Goal: Task Accomplishment & Management: Manage account settings

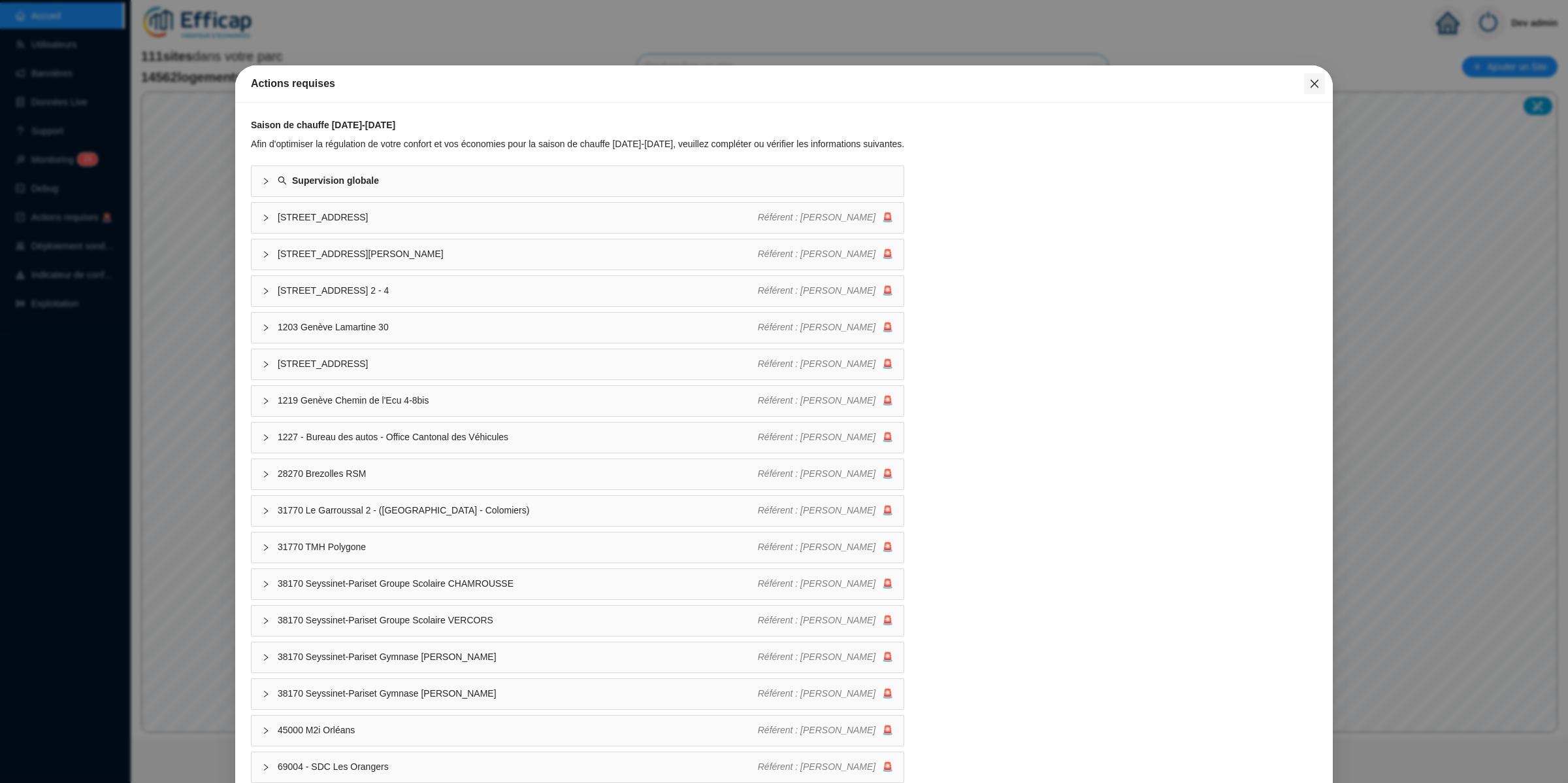
click at [1310, 78] on icon "close" at bounding box center [1314, 83] width 10 height 10
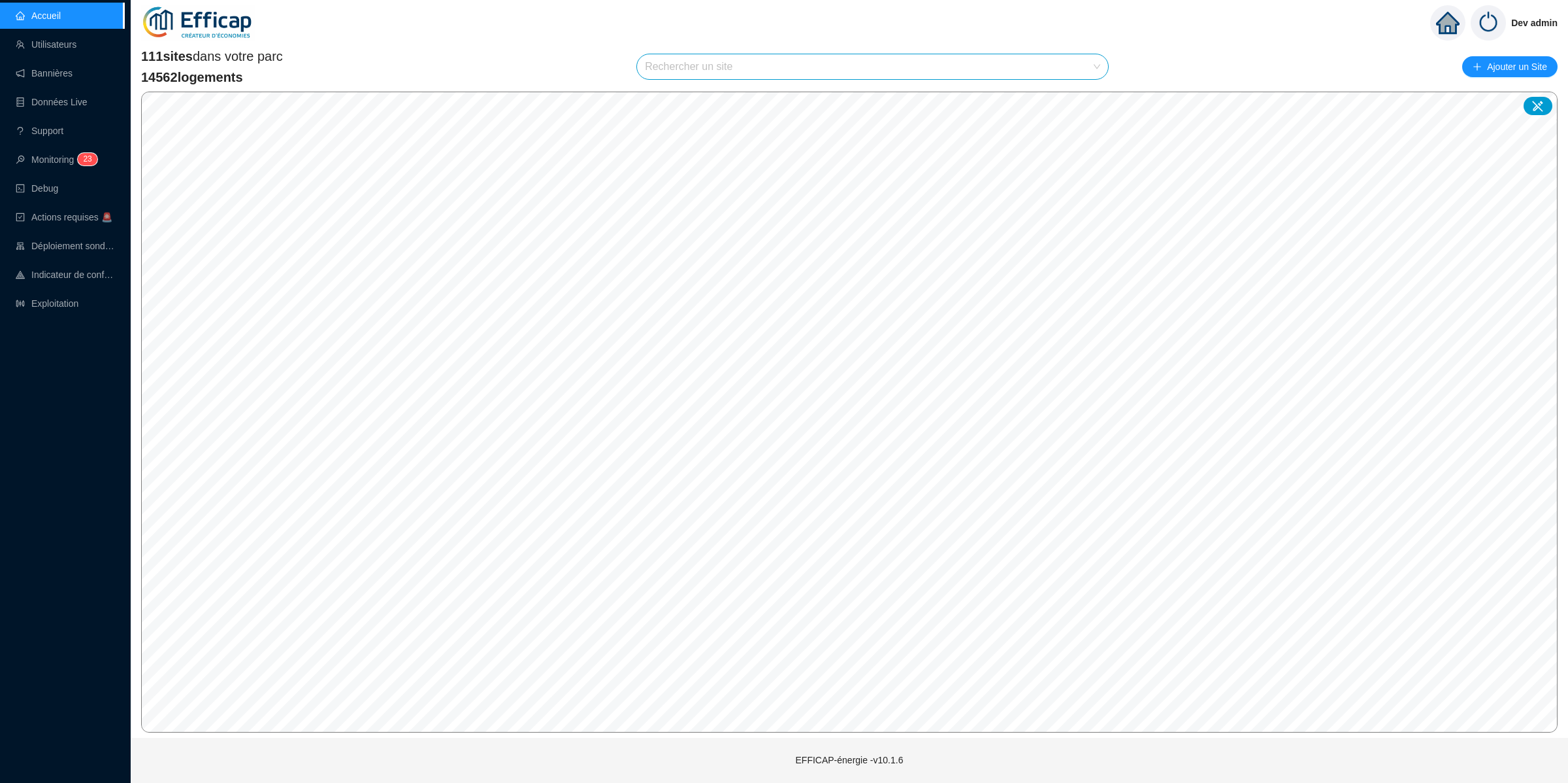
click at [1101, 64] on div "Rechercher un site" at bounding box center [873, 66] width 471 height 25
type input "chardon"
click at [1075, 112] on div "chardon-lagache 75016 SDC Chardon Lagache" at bounding box center [873, 97] width 470 height 32
click at [1077, 105] on div at bounding box center [1082, 97] width 30 height 19
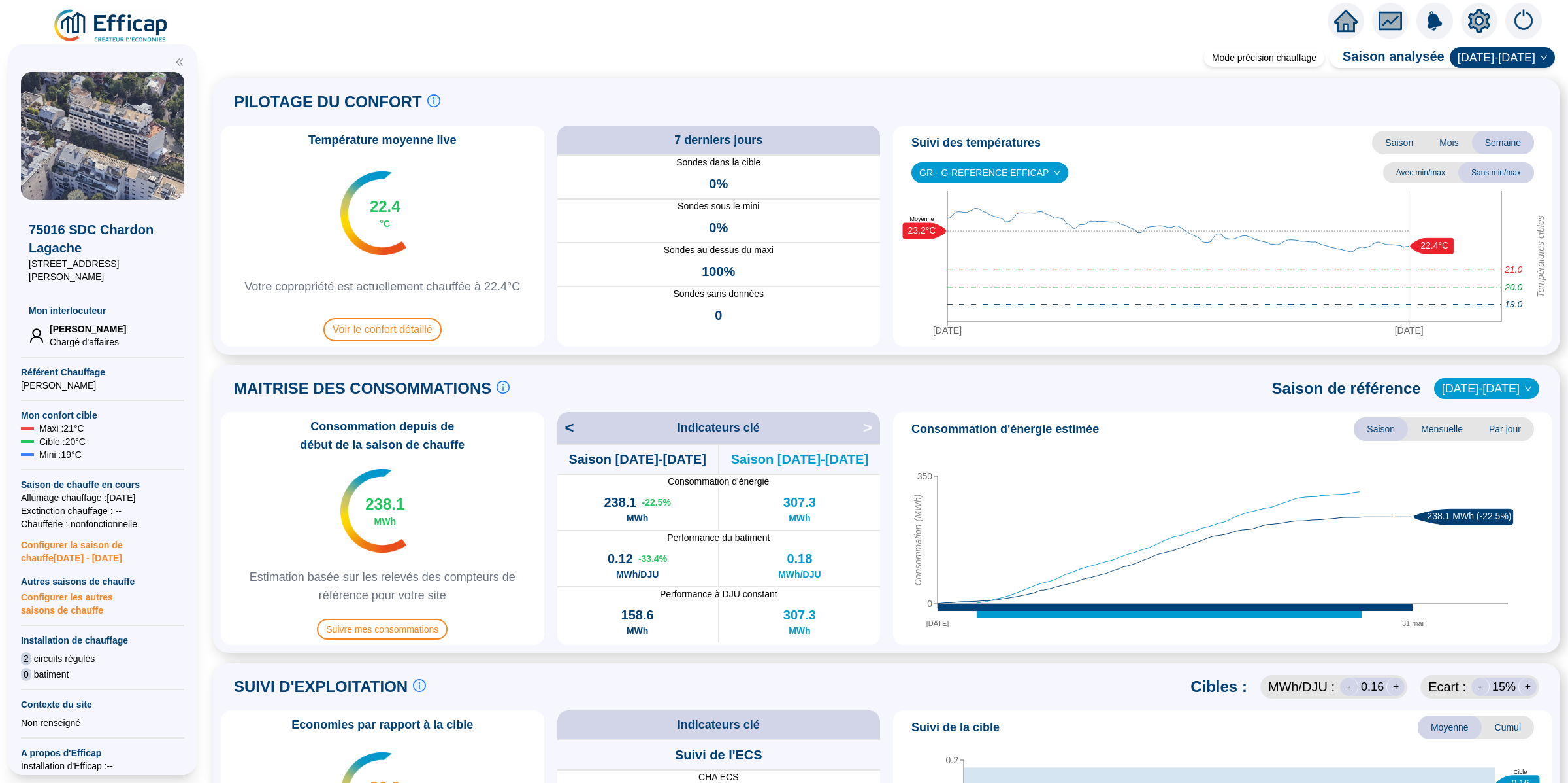
click at [1480, 5] on div at bounding box center [1480, 21] width 37 height 37
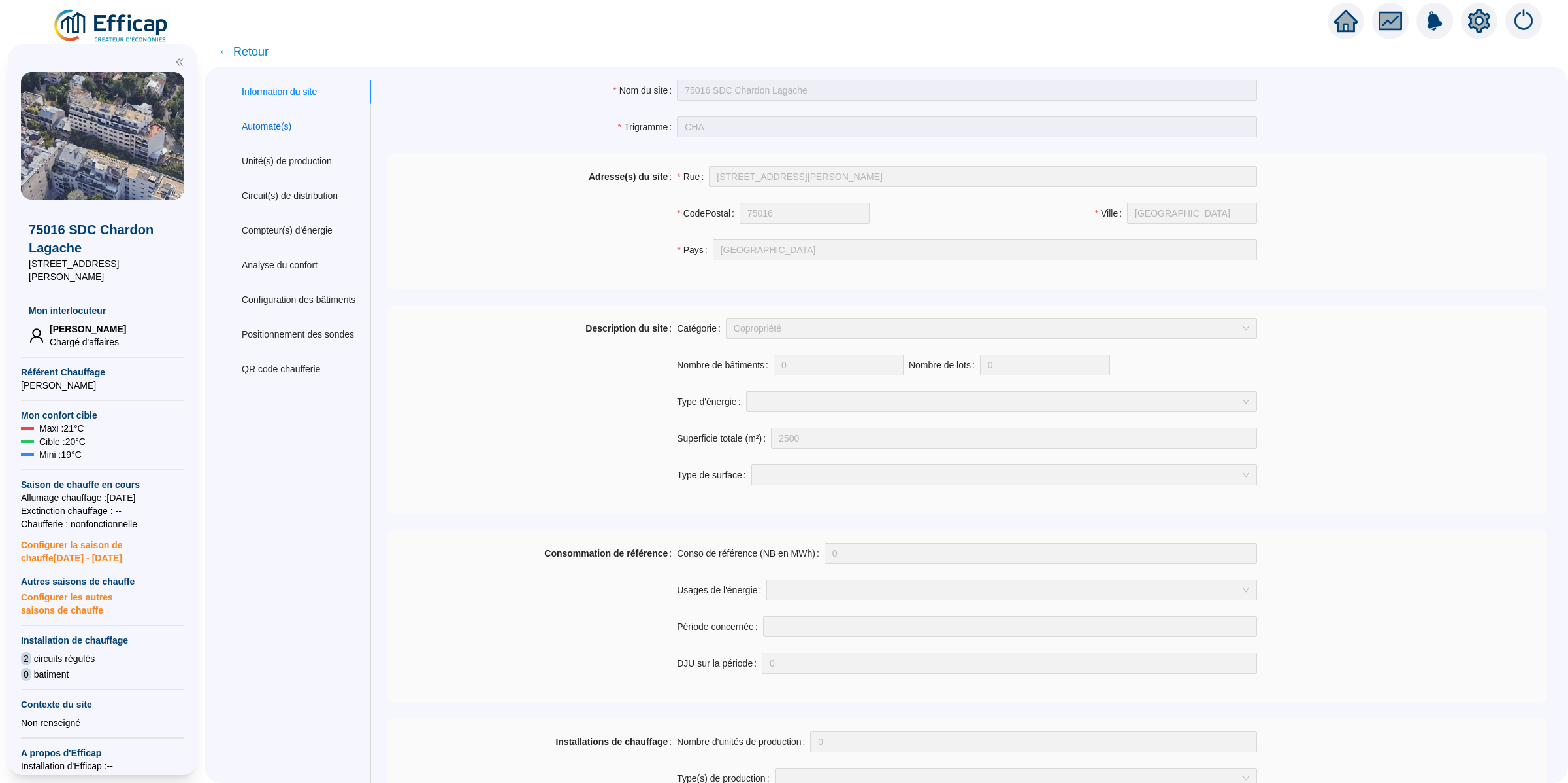
click at [264, 121] on div "Automate(s)" at bounding box center [266, 126] width 50 height 14
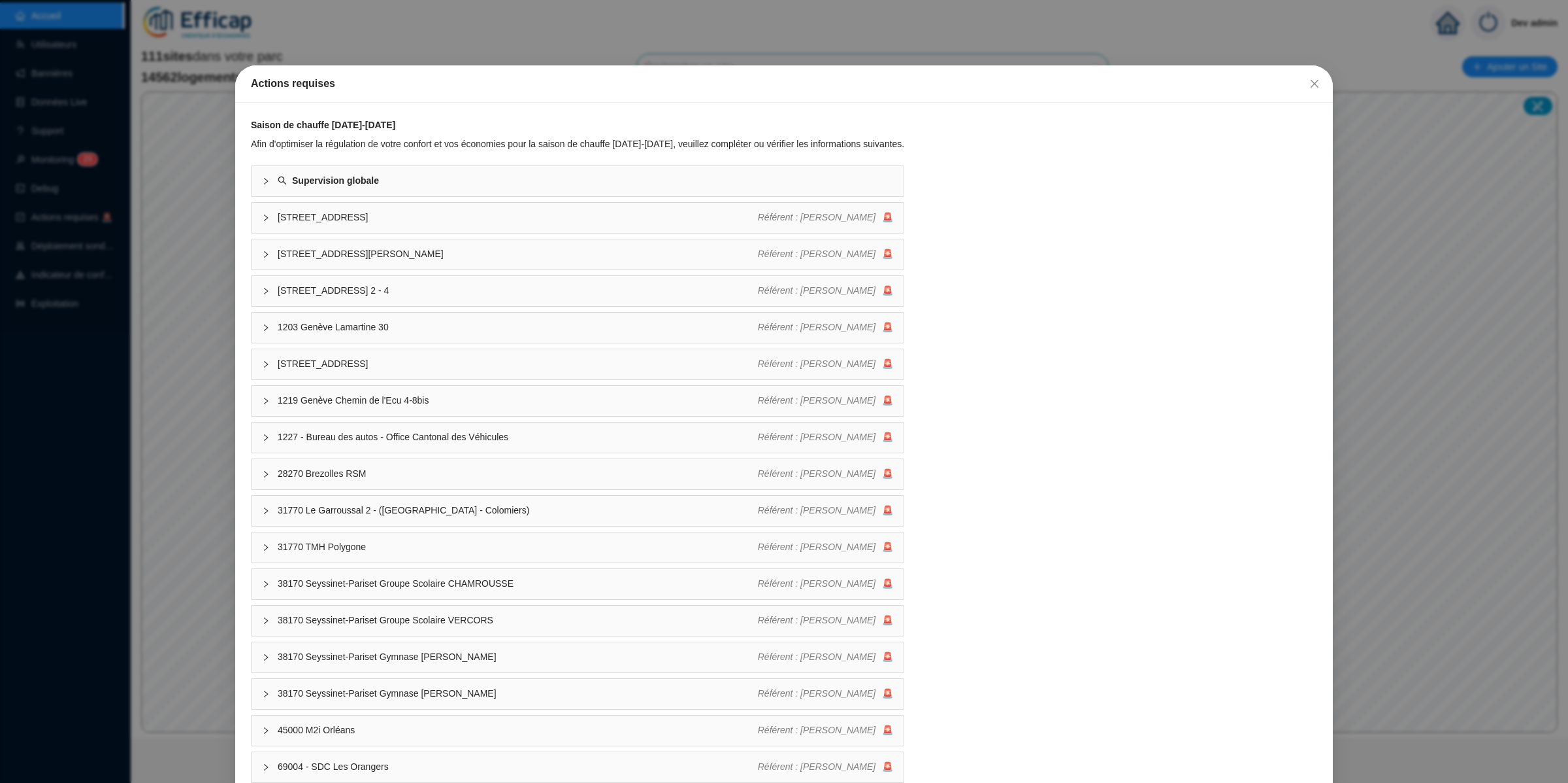
click at [98, 276] on div "Actions requises Saison de chauffe [DATE]-[DATE] Afin d'optimiser la régulation…" at bounding box center [784, 392] width 1568 height 783
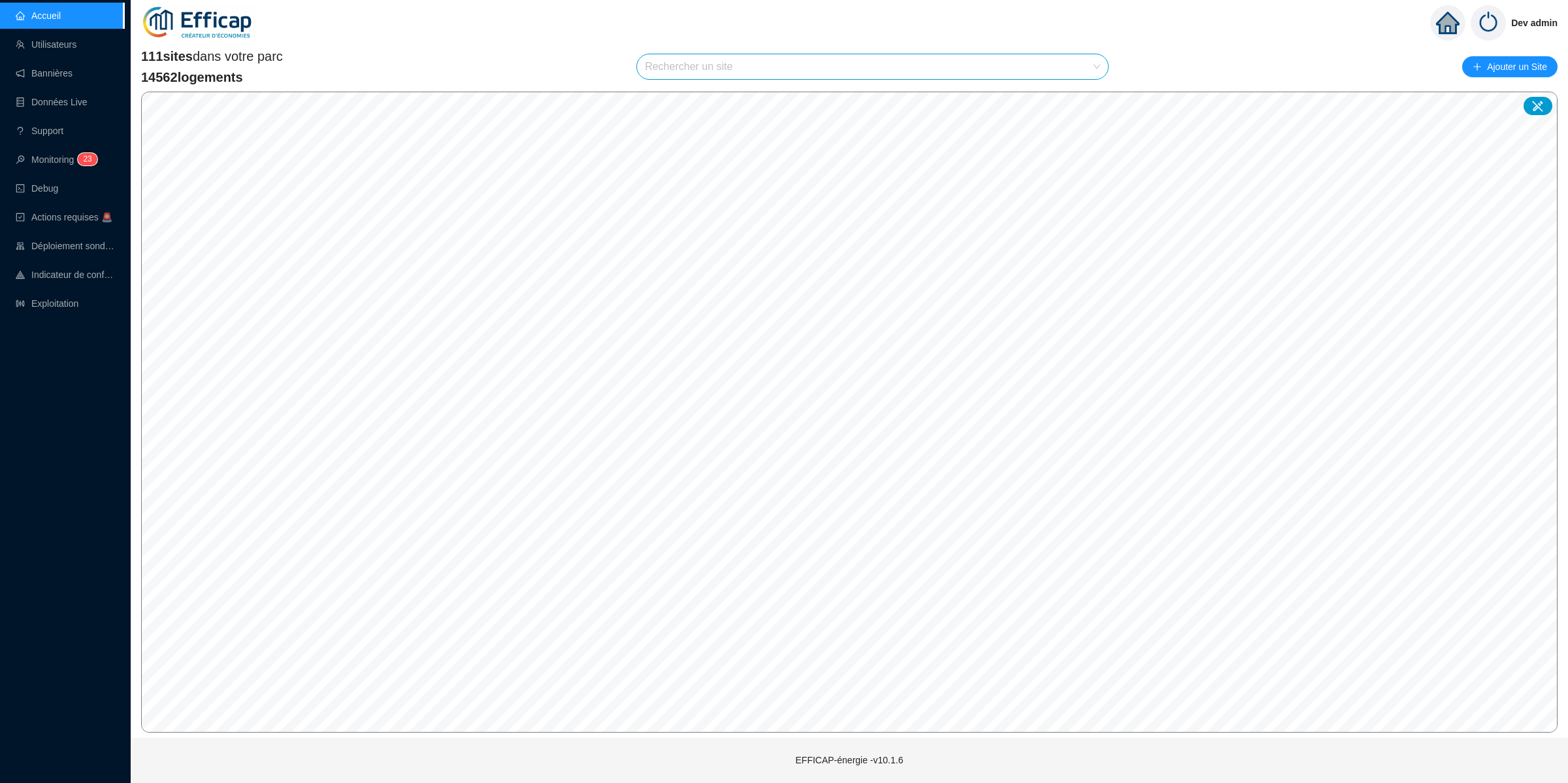
click at [773, 80] on div "111 sites dans votre parc 14562 logements Rechercher un site Ajouter un Site" at bounding box center [850, 66] width 1416 height 40
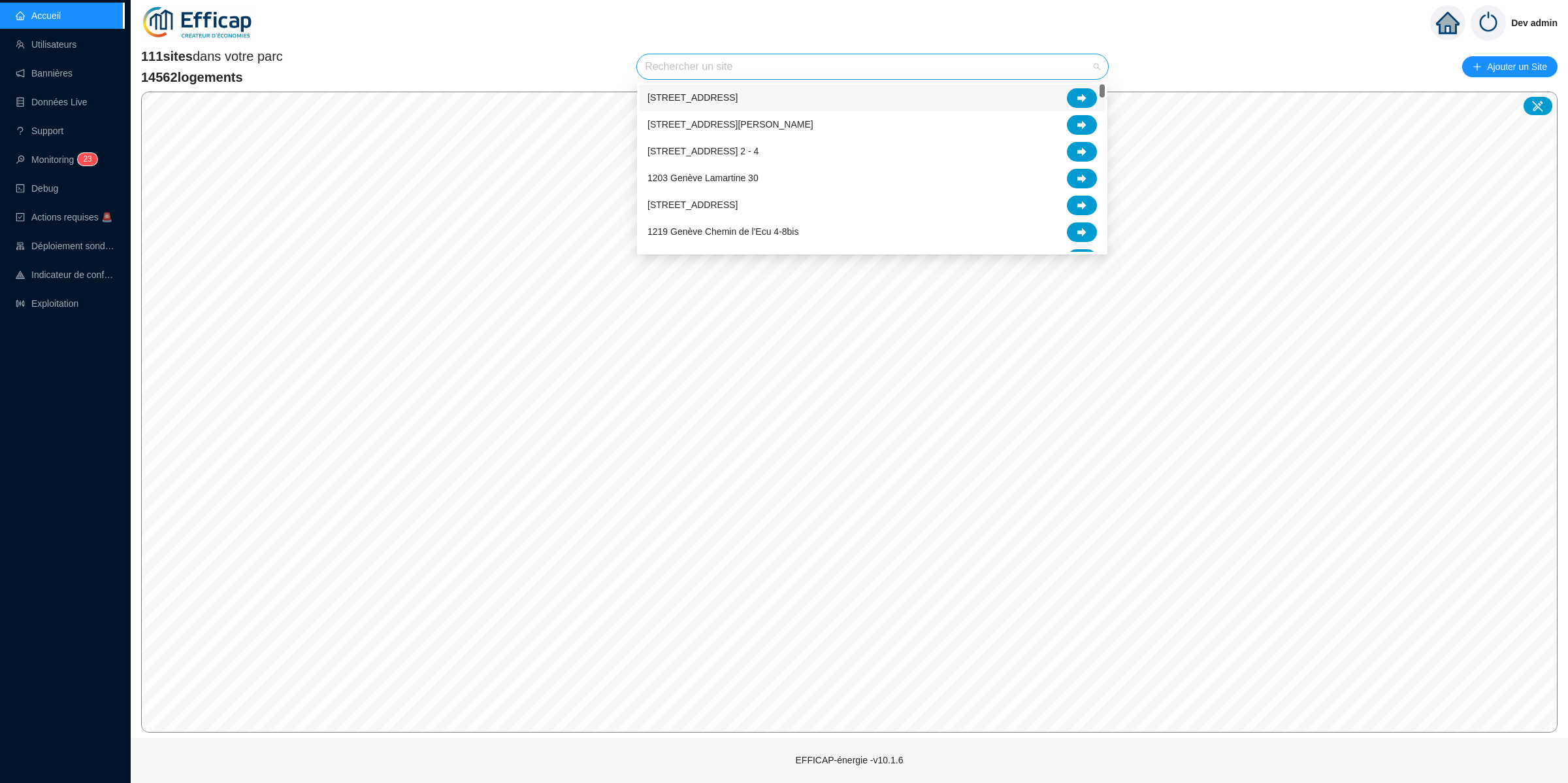
click at [773, 55] on input "search" at bounding box center [866, 66] width 444 height 25
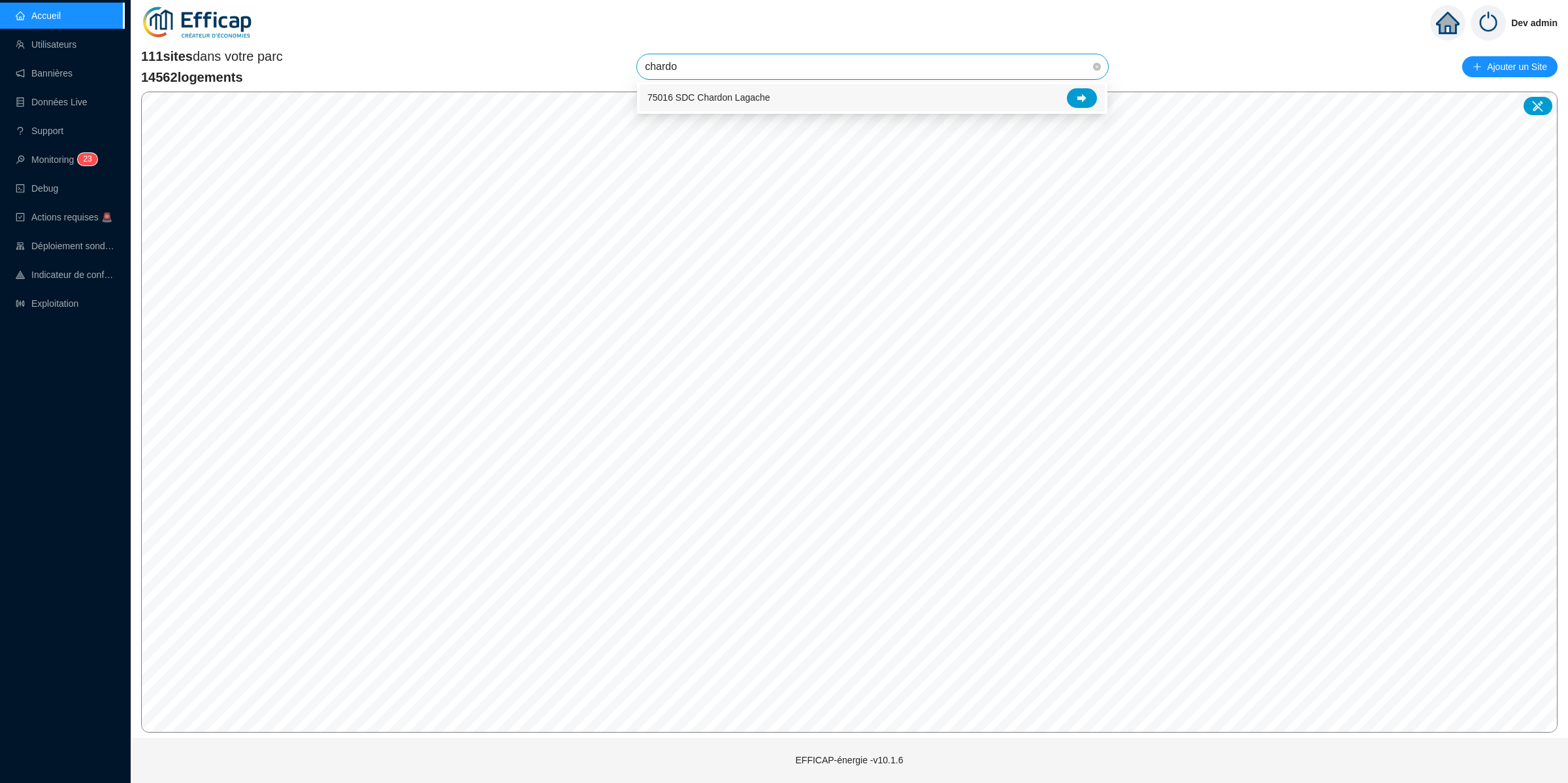
type input "chardon"
click at [1090, 98] on div at bounding box center [1082, 97] width 30 height 19
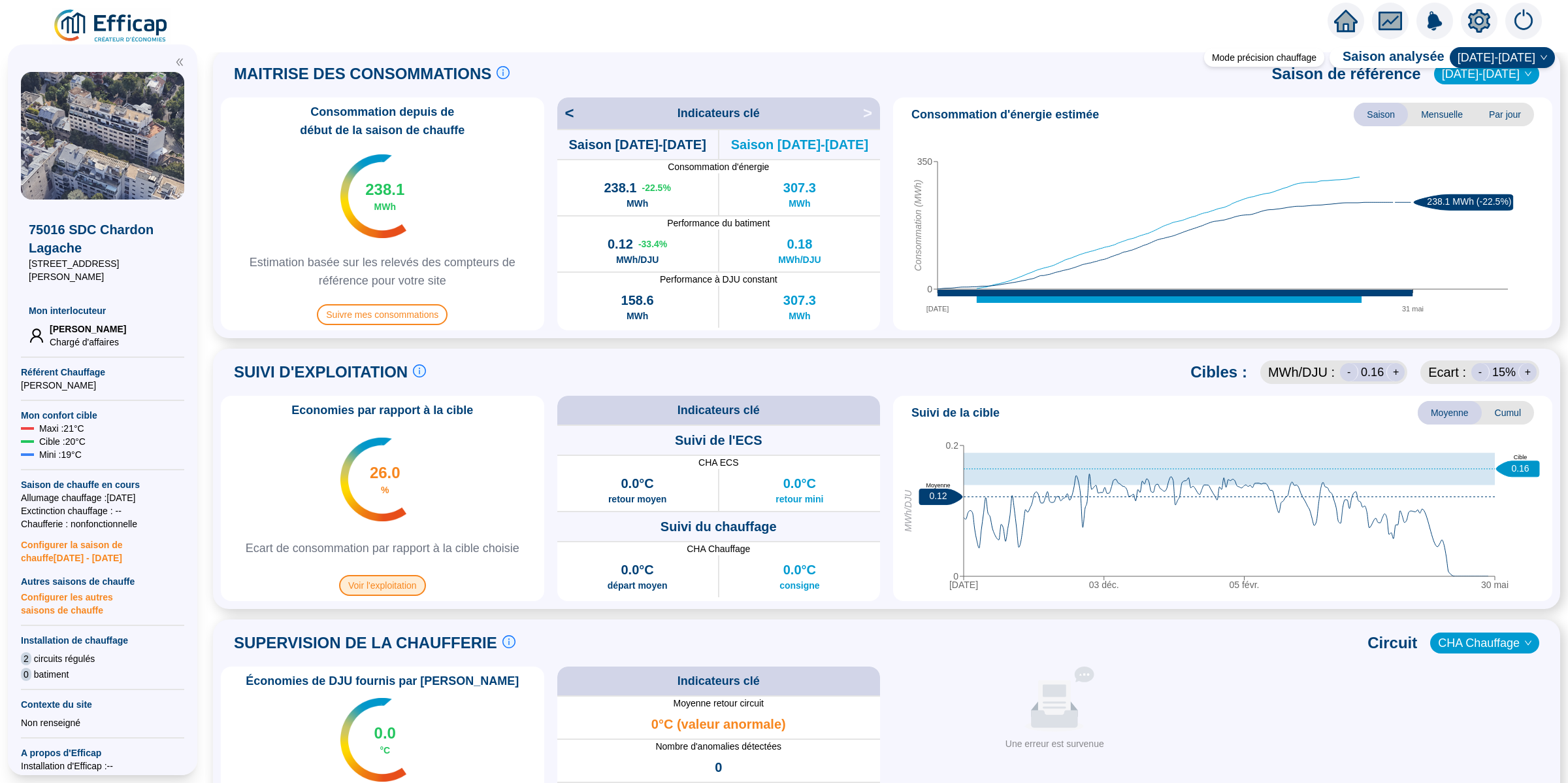
scroll to position [676, 0]
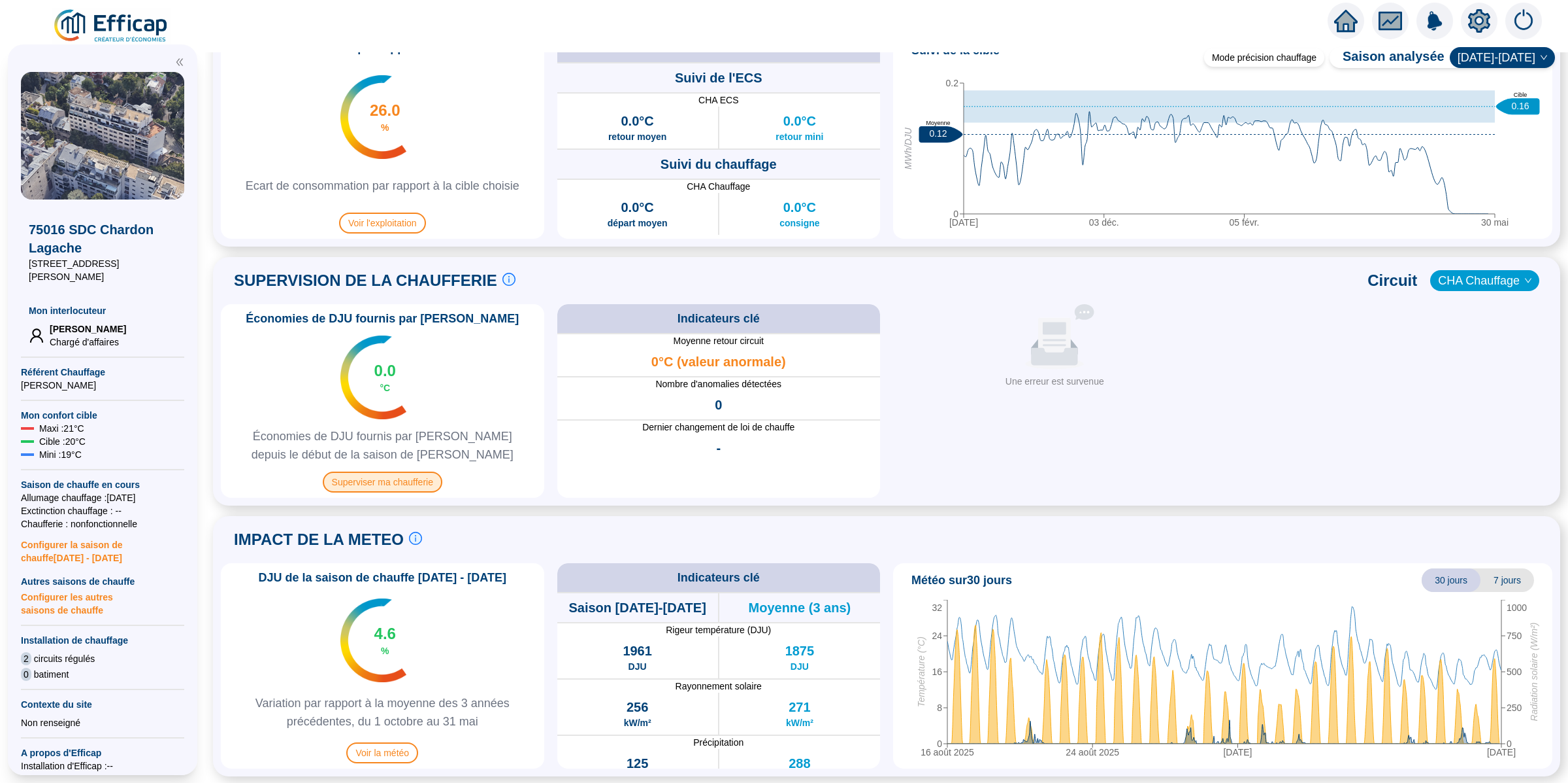
click at [381, 480] on span "Superviser ma chaufferie" at bounding box center [382, 482] width 119 height 21
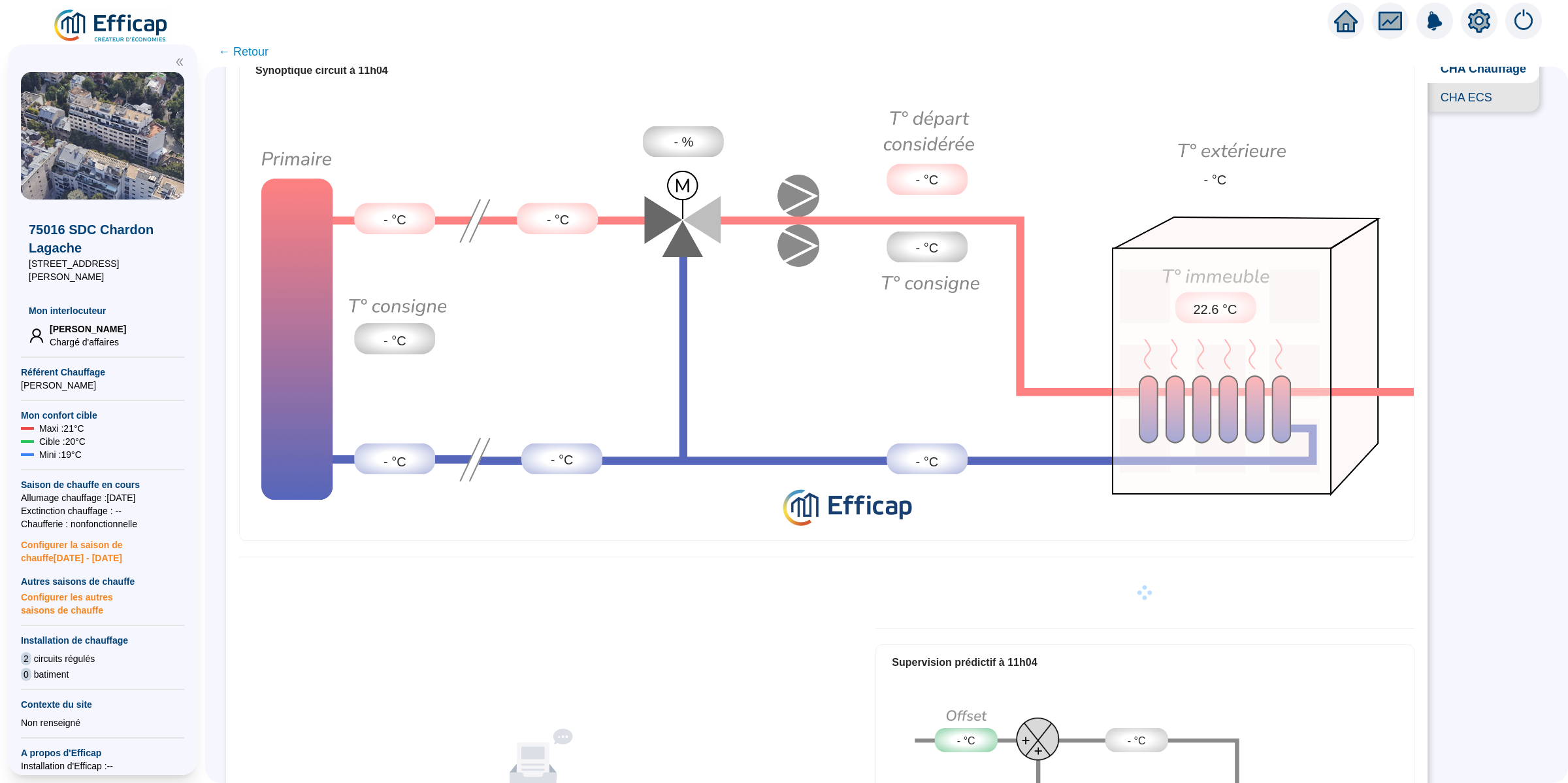
scroll to position [291, 0]
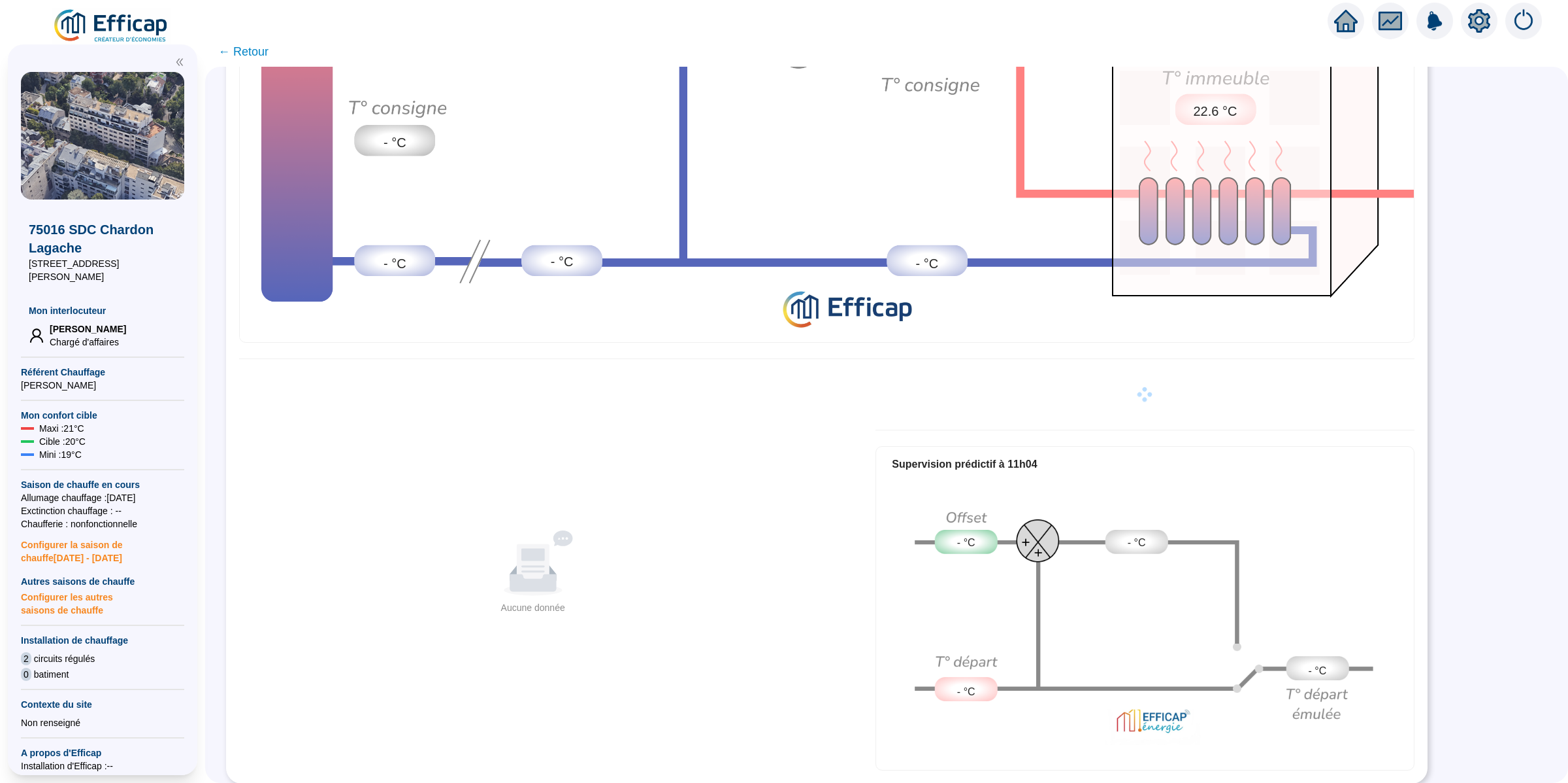
click at [1474, 17] on icon "setting" at bounding box center [1479, 20] width 22 height 21
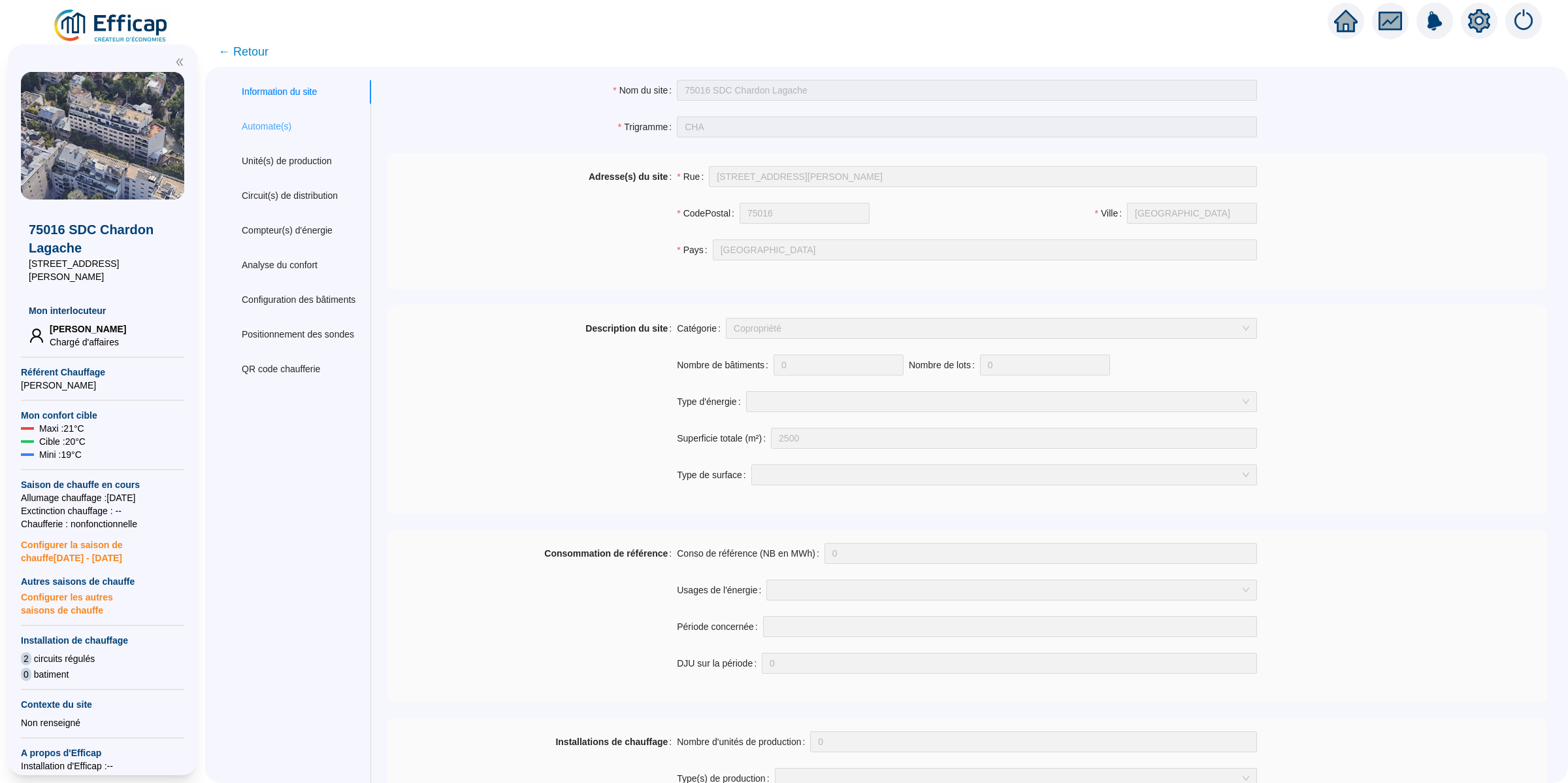
click at [289, 114] on div "Automate(s)" at bounding box center [299, 126] width 145 height 24
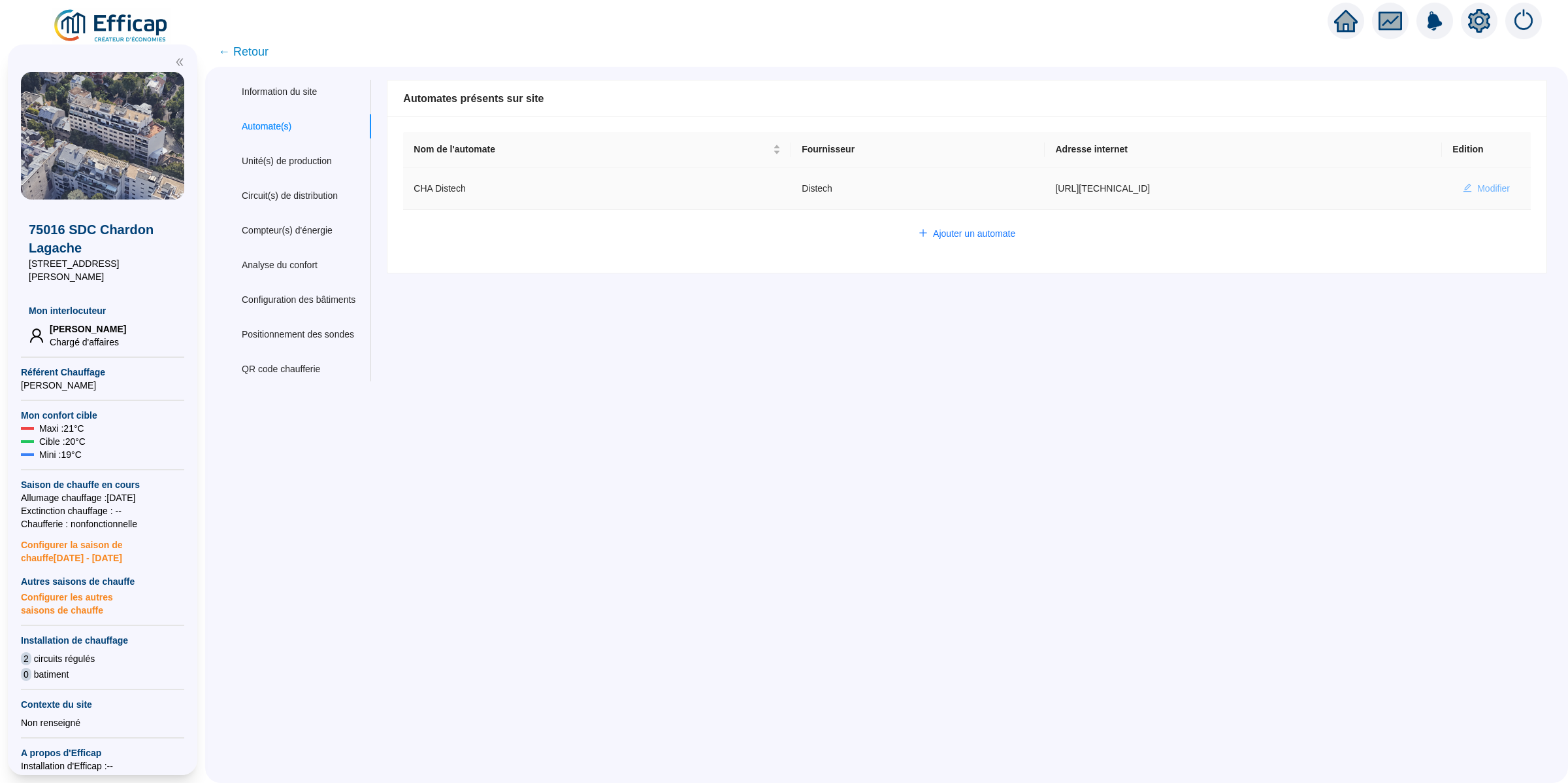
click at [1491, 187] on span "Modifier" at bounding box center [1494, 188] width 33 height 14
type input "CHA Distech"
type input "[URL][TECHNICAL_ID]"
type input "AV1001"
type input "AV1002"
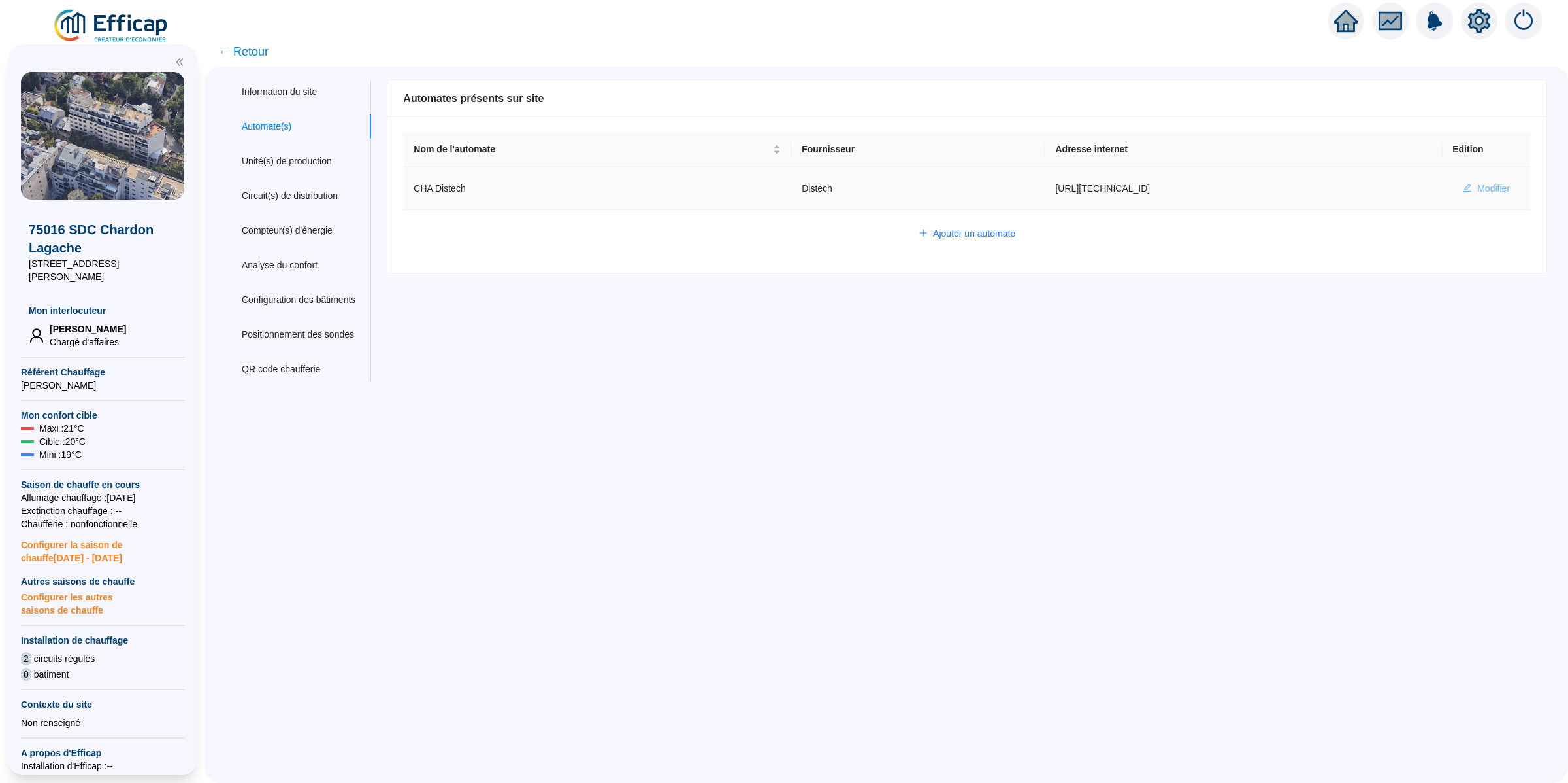
type input "AV1000"
type input "BV1000"
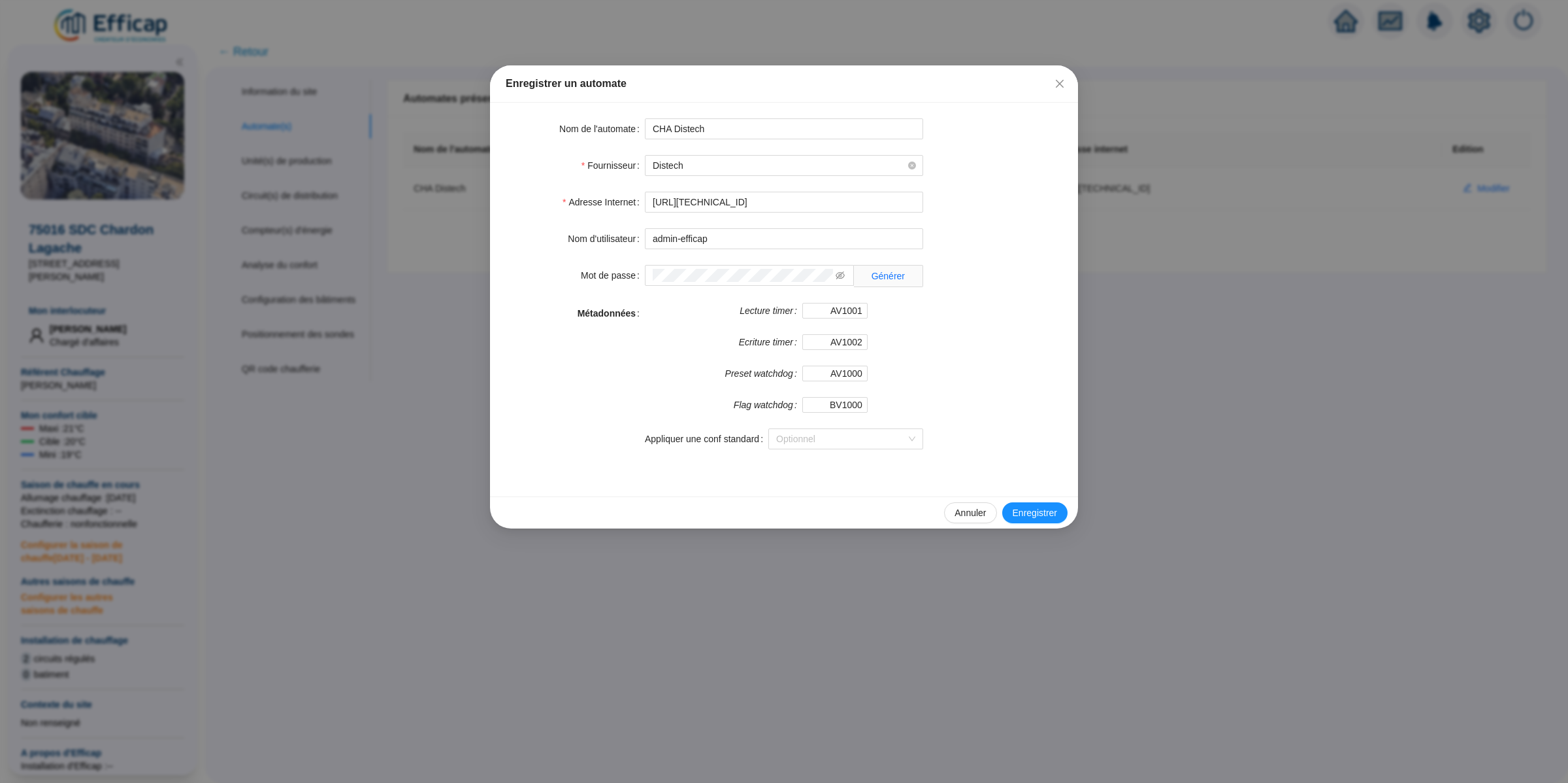
click at [468, 377] on div "Enregistrer un automate Nom de l'automate CHA Distech Fournisseur Distech Adres…" at bounding box center [784, 392] width 1568 height 783
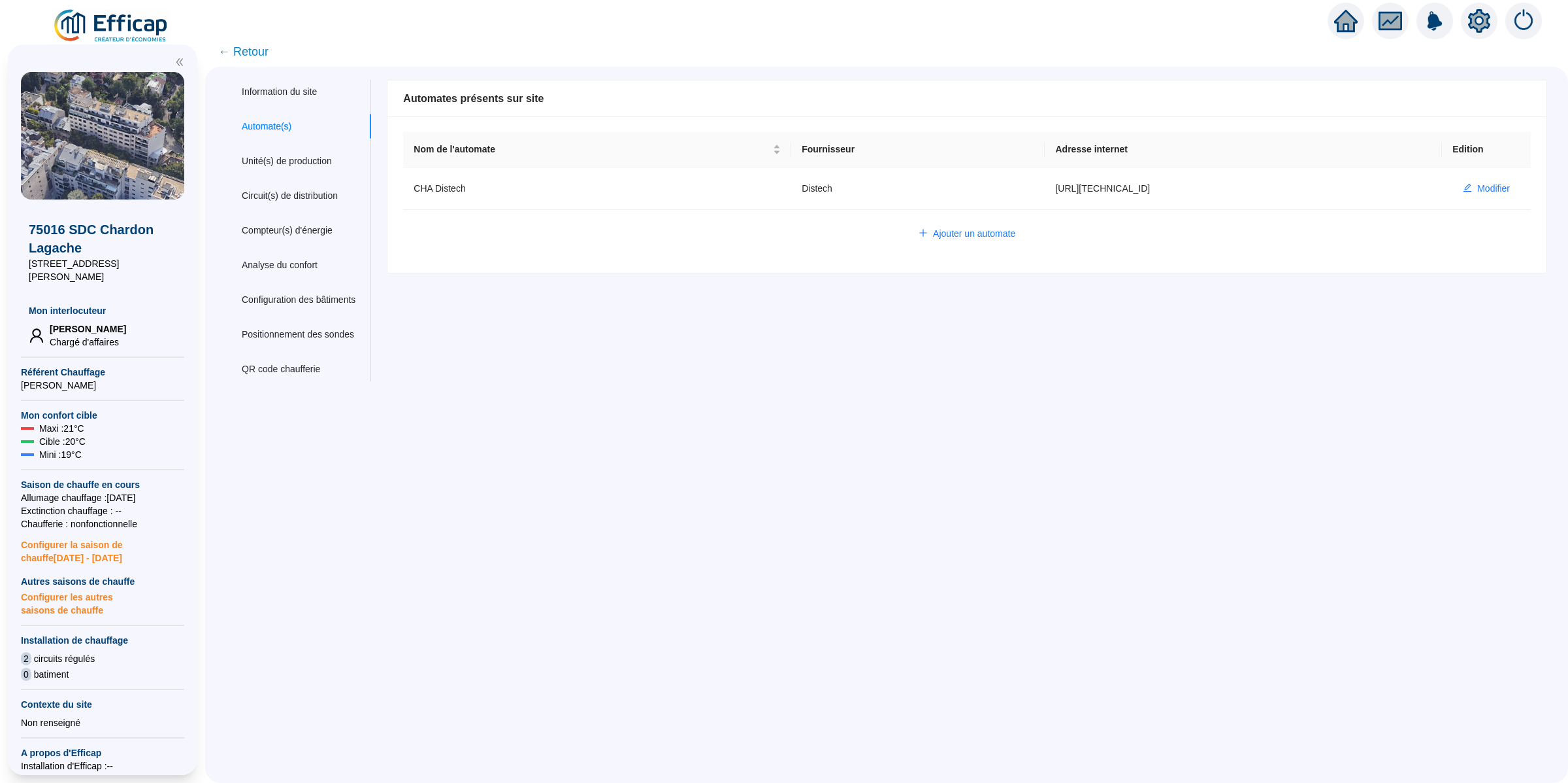
click at [307, 214] on div "Information du site Automate(s) Unité(s) de production Circuit(s) de distributi…" at bounding box center [299, 231] width 145 height 301
click at [304, 203] on div "Circuit(s) de distribution" at bounding box center [299, 196] width 145 height 24
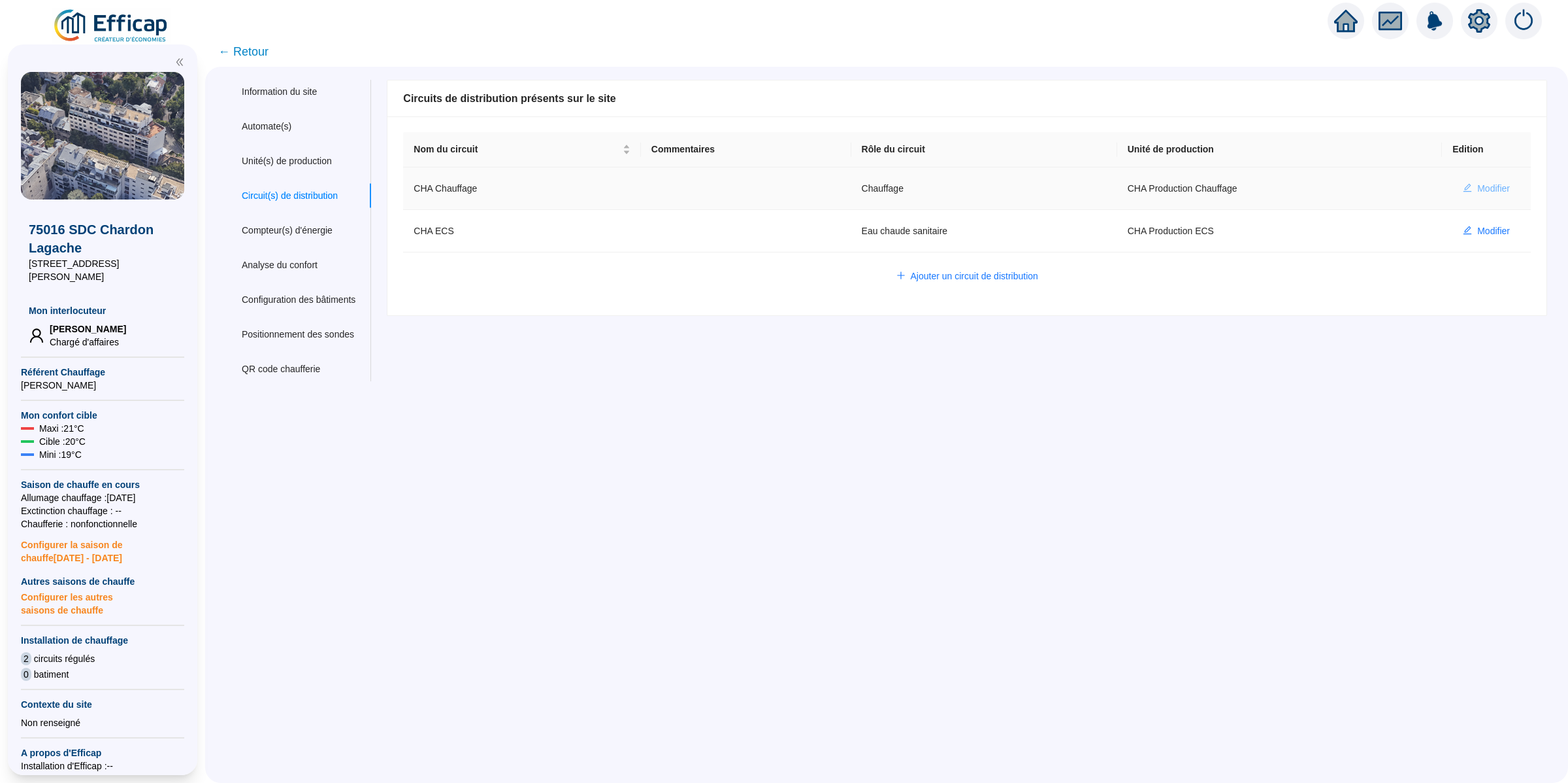
click at [1477, 192] on span "Modifier" at bounding box center [1494, 188] width 33 height 14
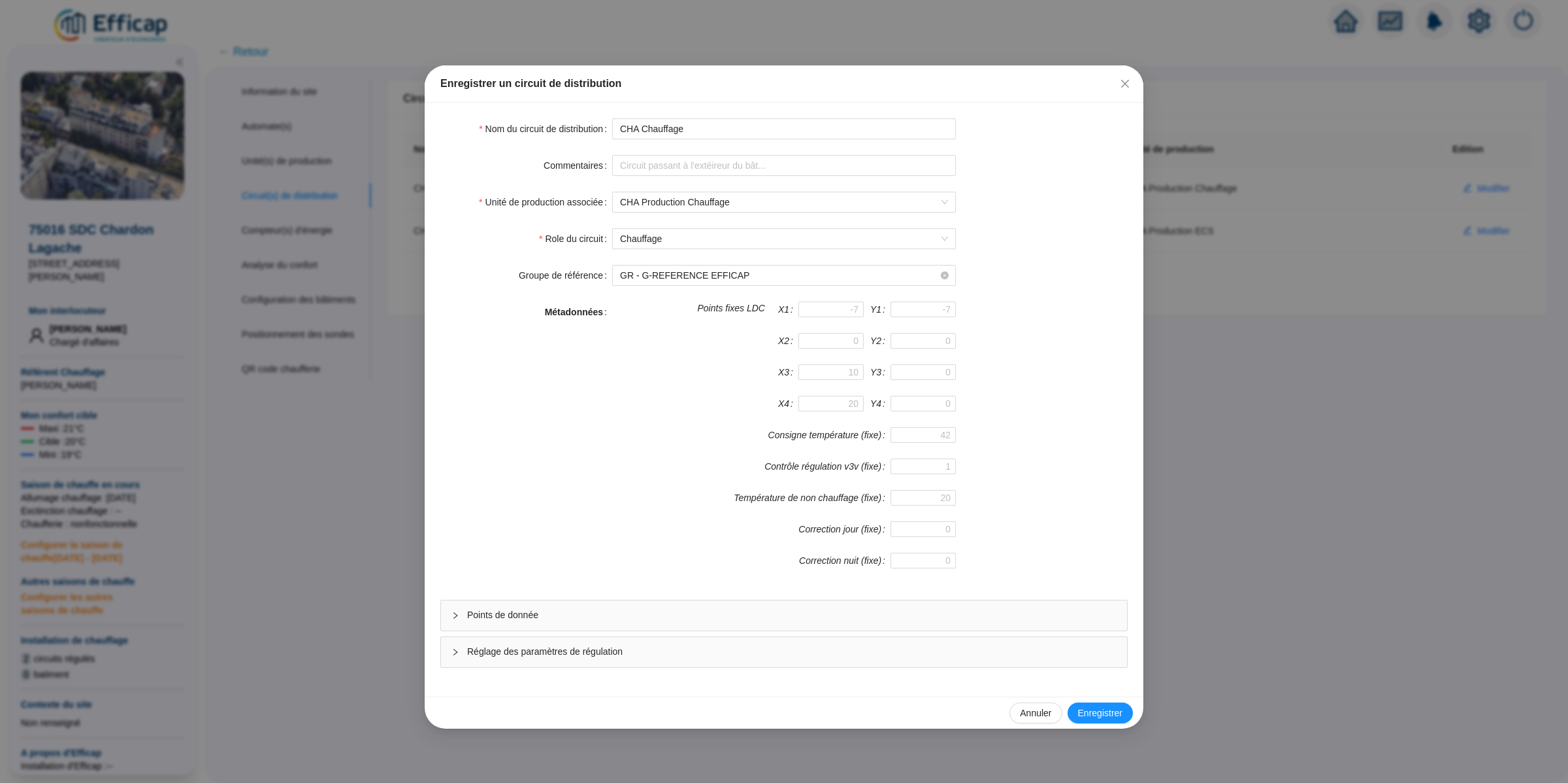
click at [603, 608] on div "Points de donnée" at bounding box center [784, 615] width 686 height 30
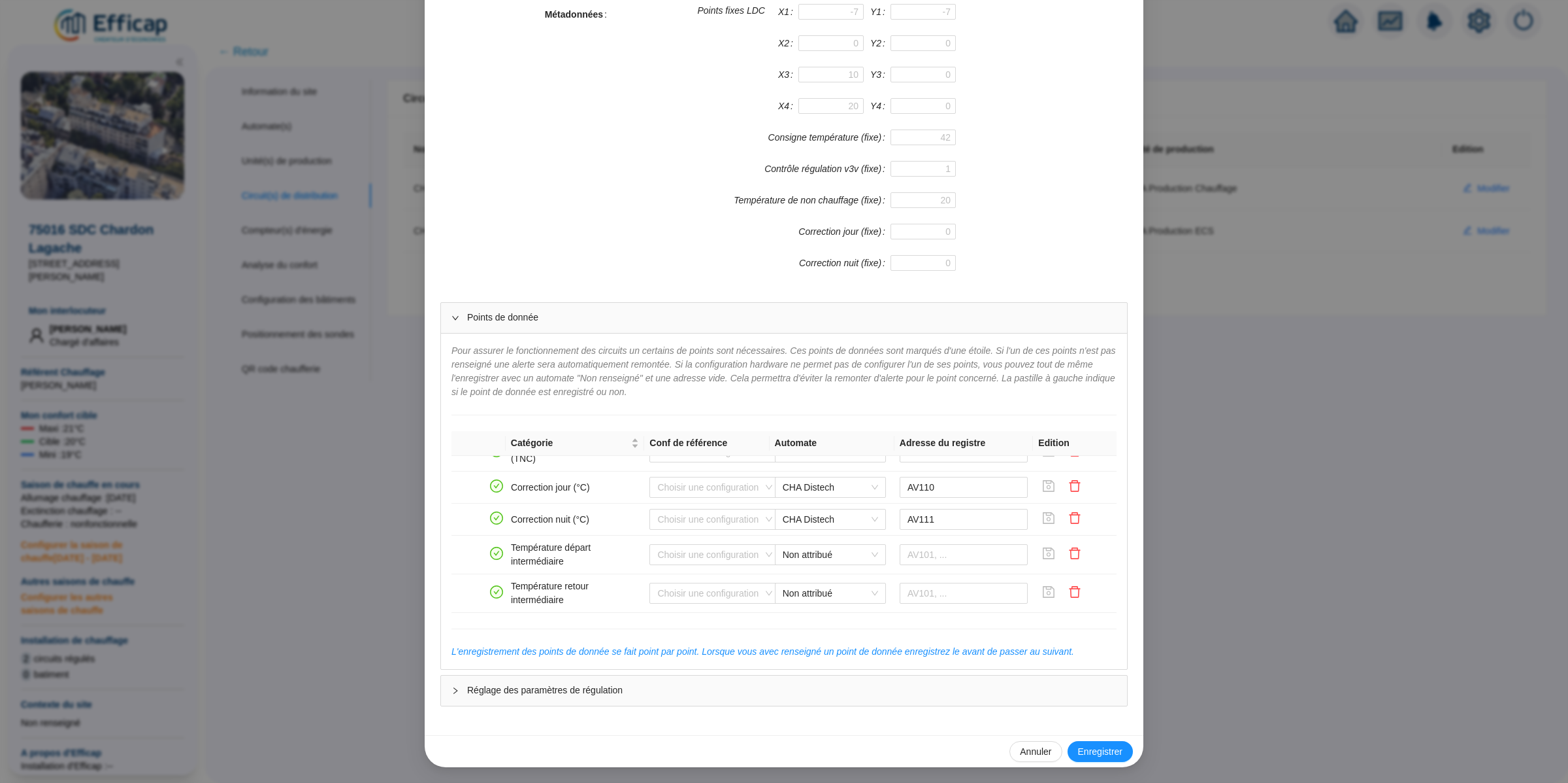
scroll to position [874, 0]
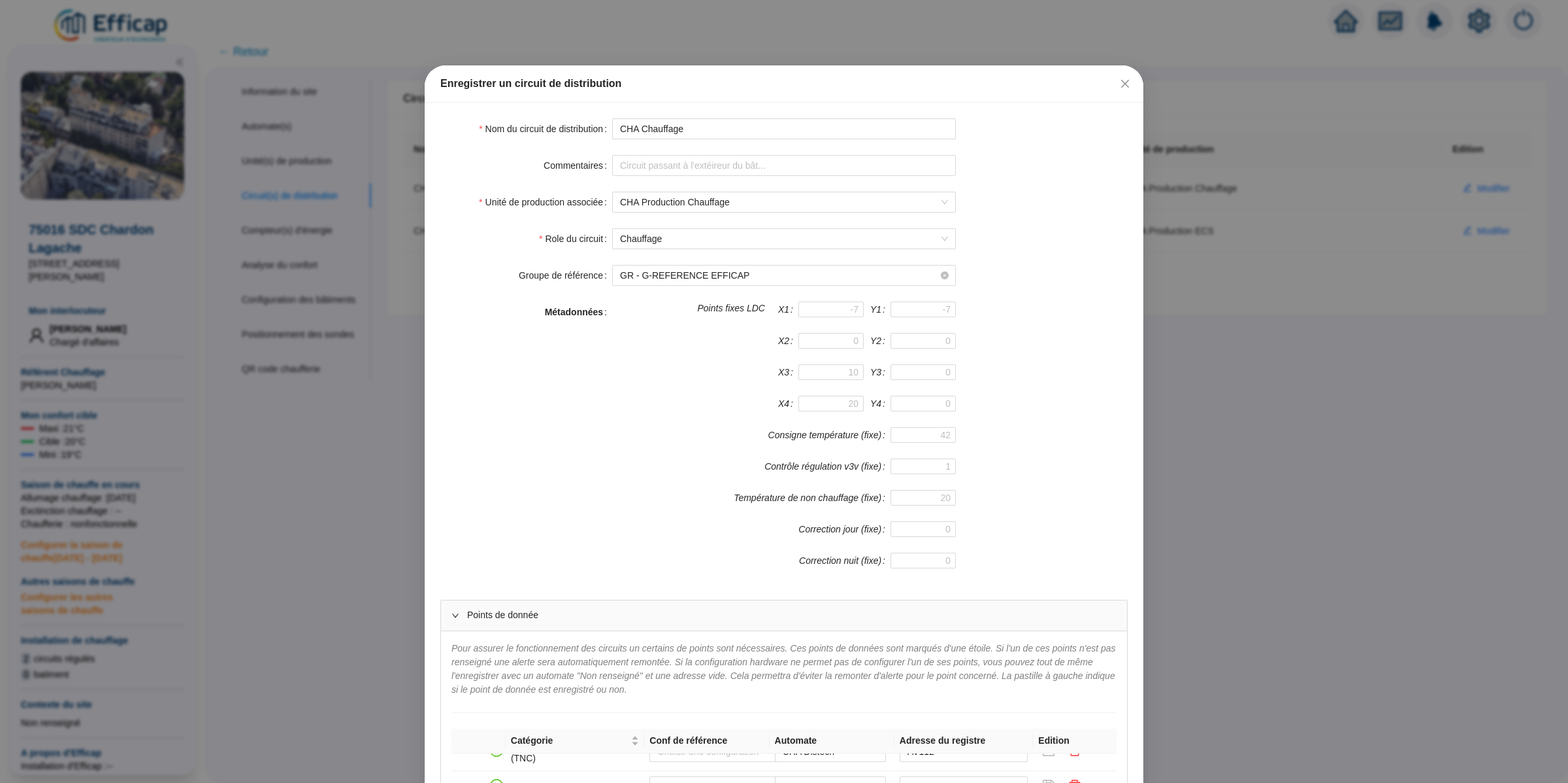
click at [1307, 176] on div "Enregistrer un circuit de distribution Nom du circuit de distribution CHA Chauf…" at bounding box center [784, 392] width 1568 height 783
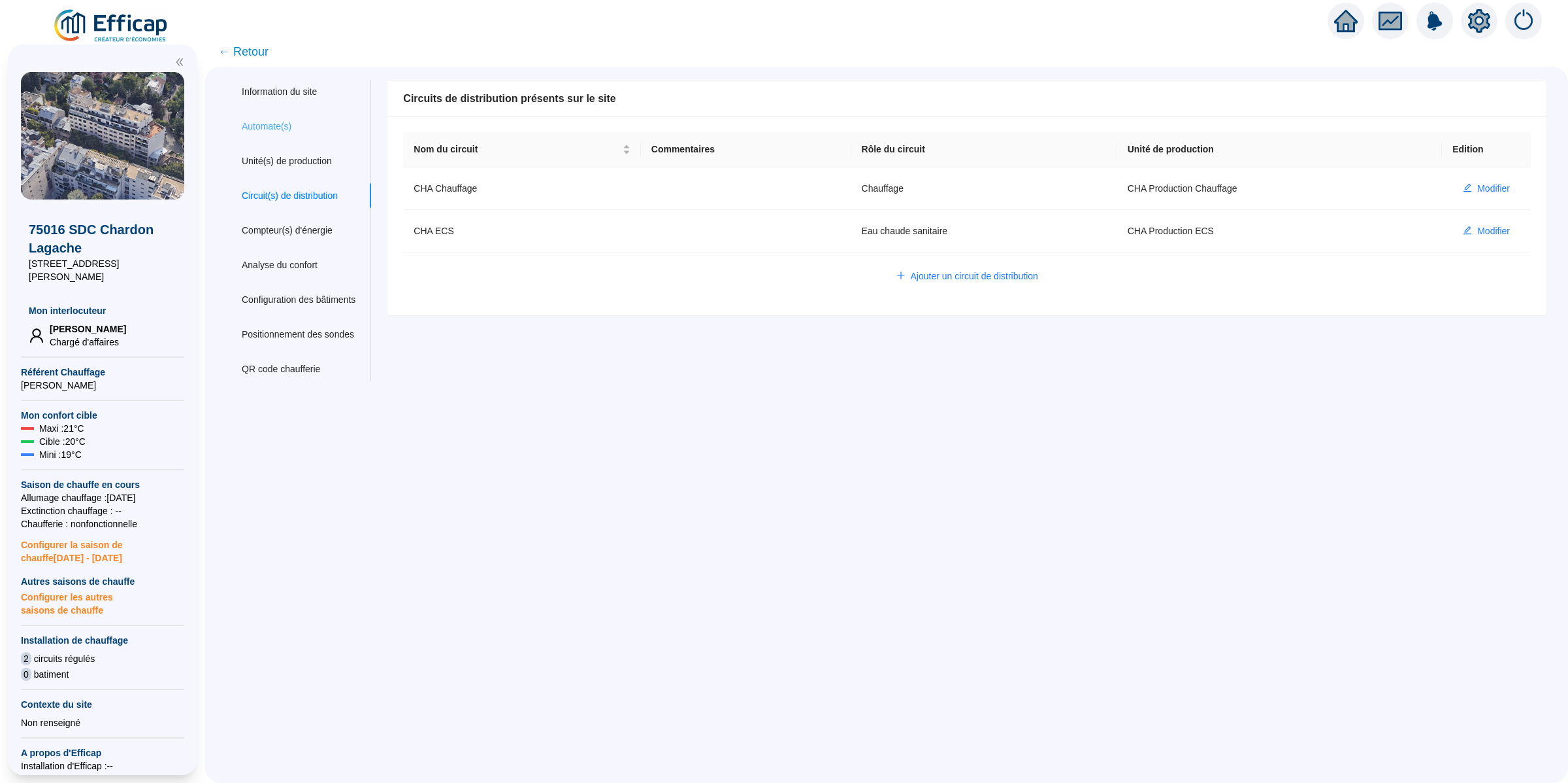
click at [298, 130] on div "Automate(s)" at bounding box center [299, 126] width 145 height 24
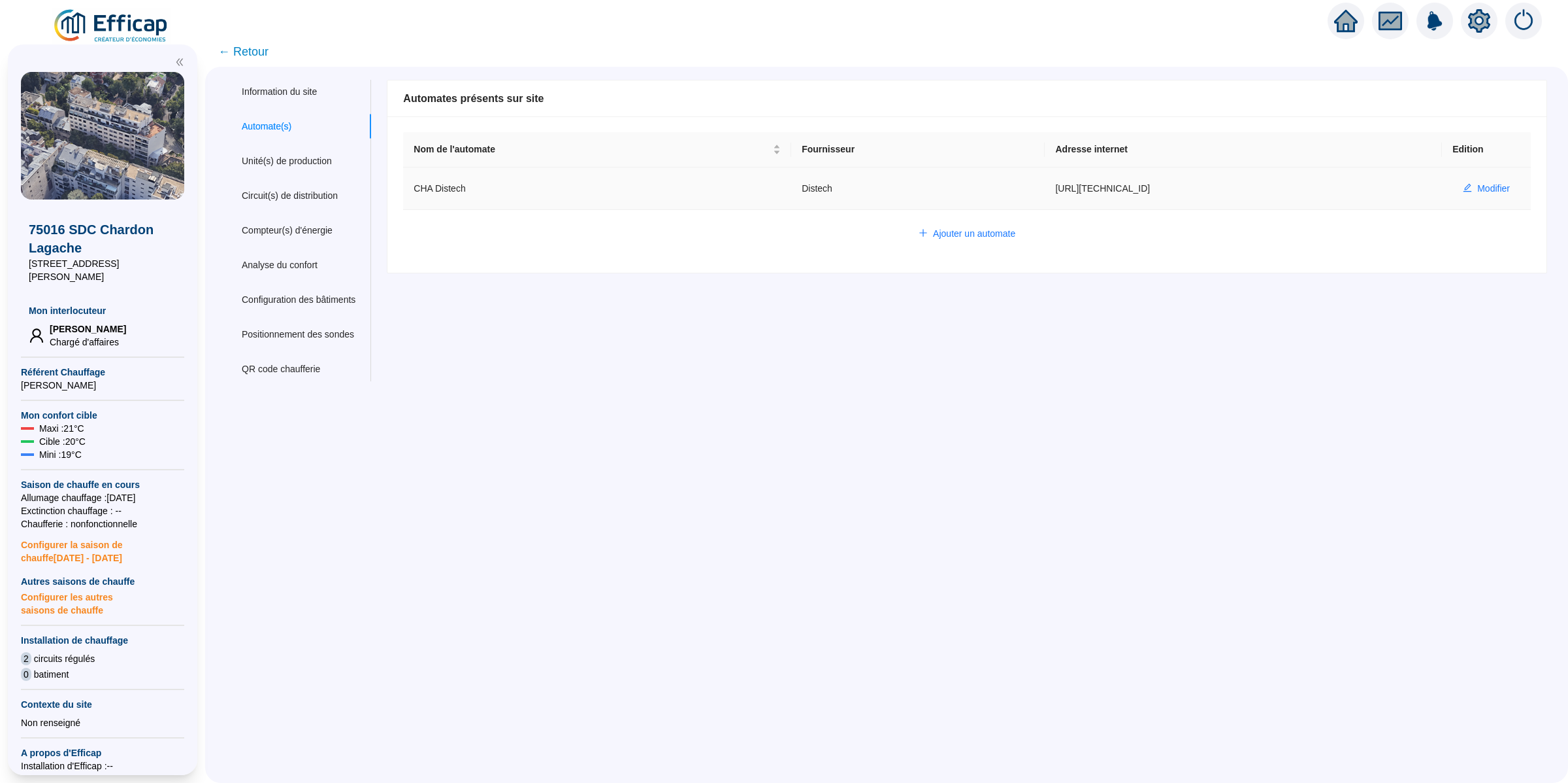
click at [1104, 189] on td "[URL][TECHNICAL_ID]" at bounding box center [1244, 188] width 398 height 42
copy td "chardon"
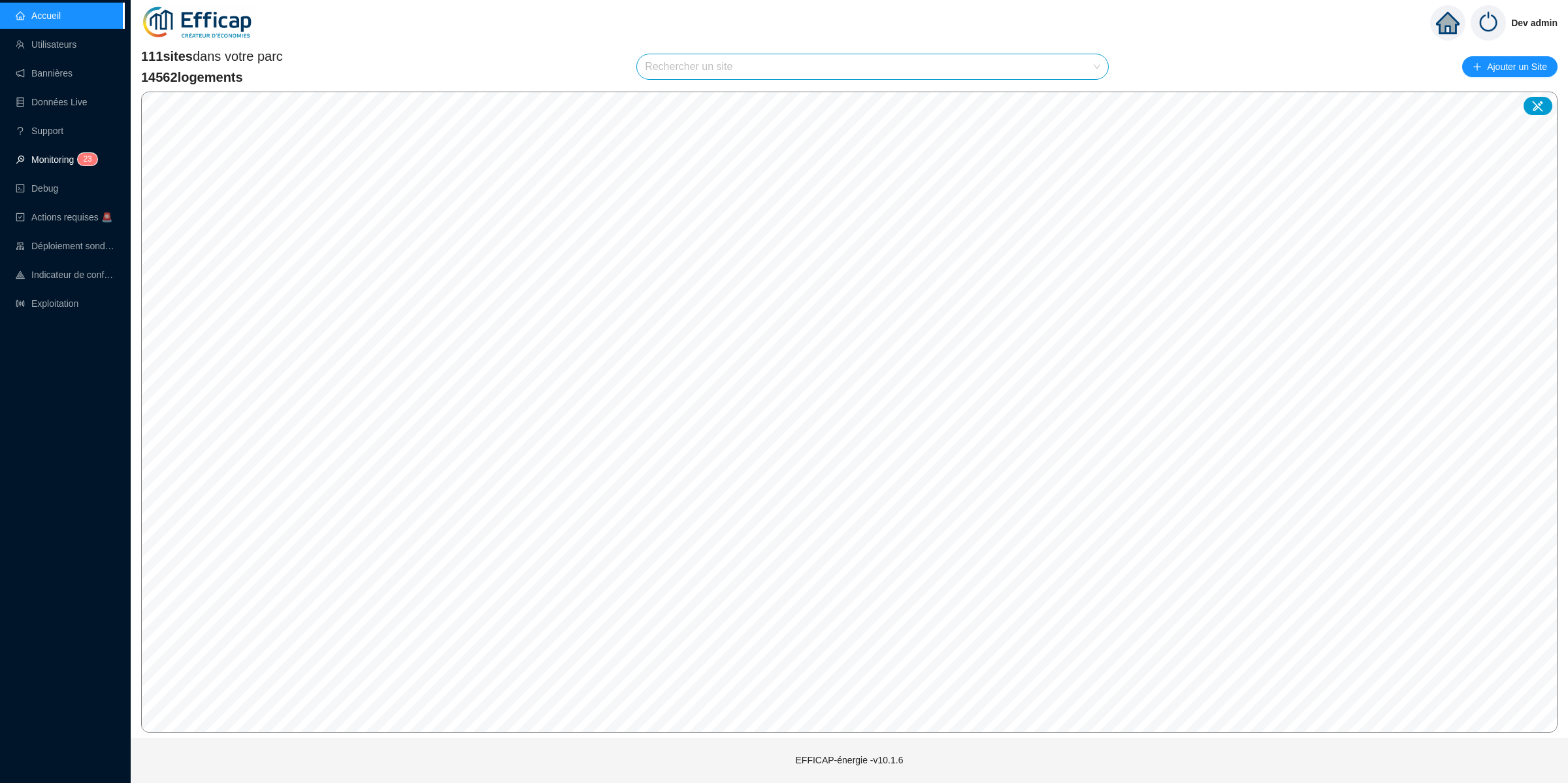
click at [37, 155] on link "Monitoring 2 3" at bounding box center [54, 159] width 78 height 10
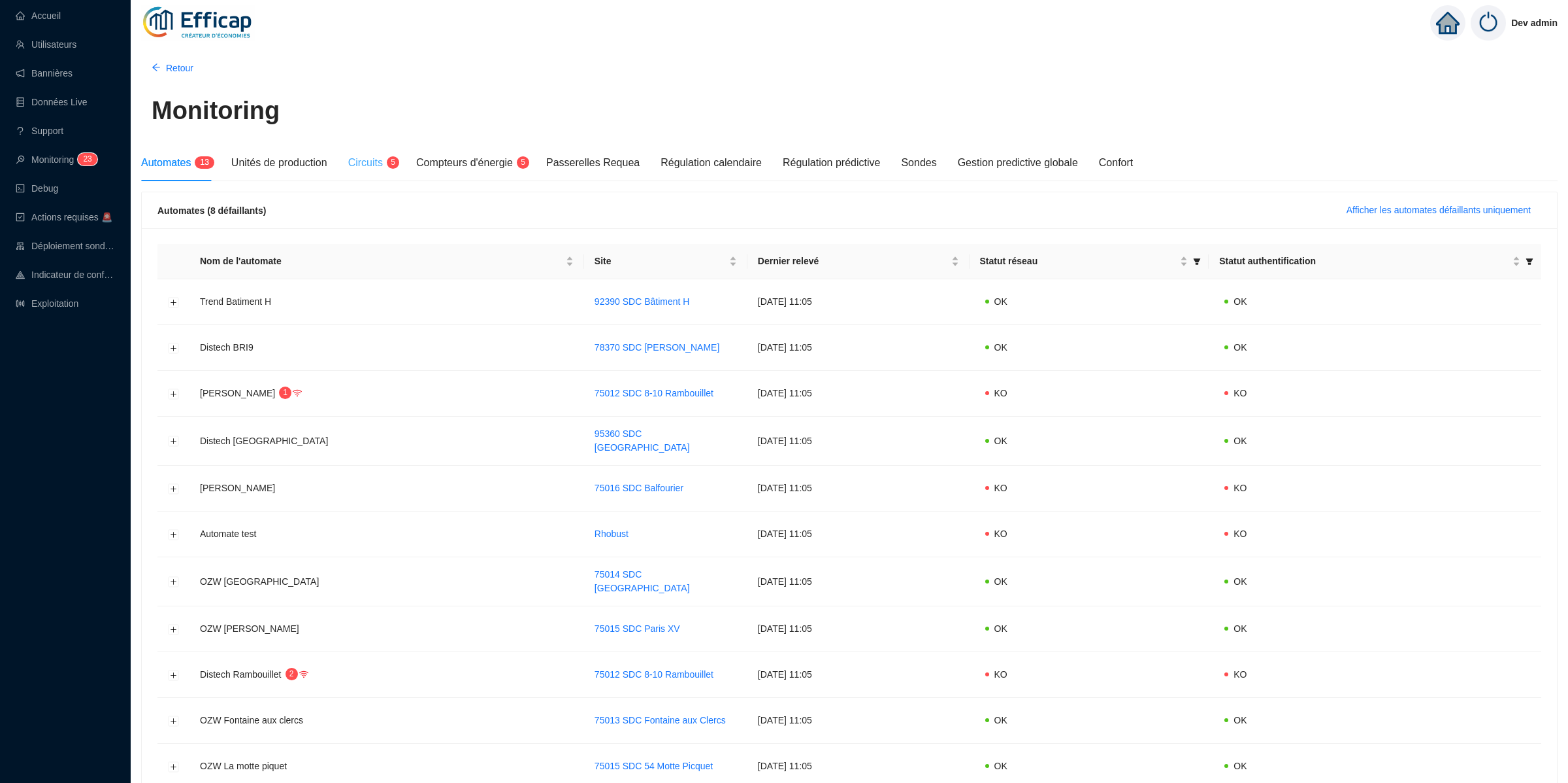
click at [366, 175] on div "Circuits 5" at bounding box center [371, 163] width 47 height 37
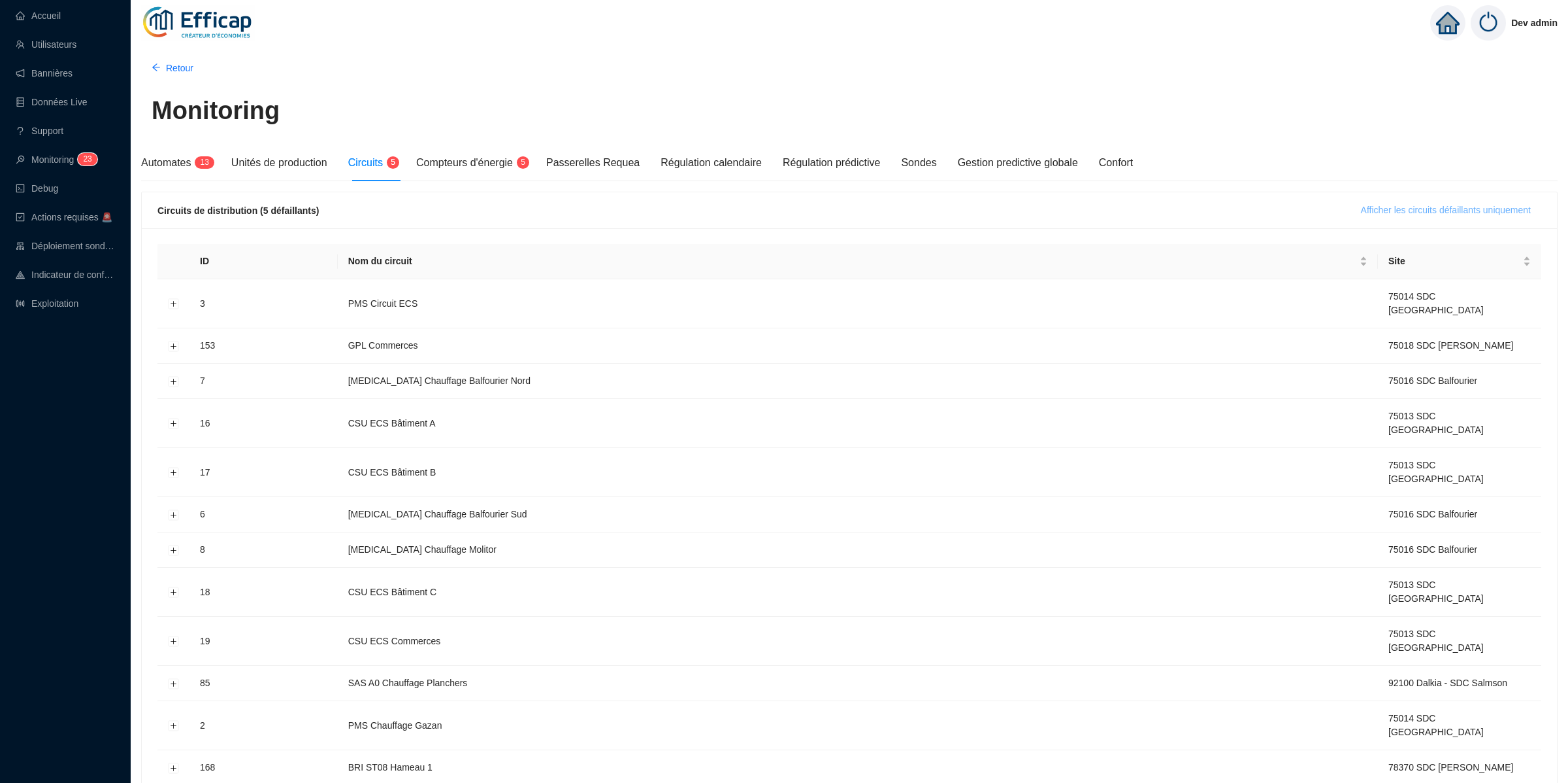
click at [1393, 202] on button "Afficher les circuits défaillants uniquement" at bounding box center [1446, 210] width 191 height 21
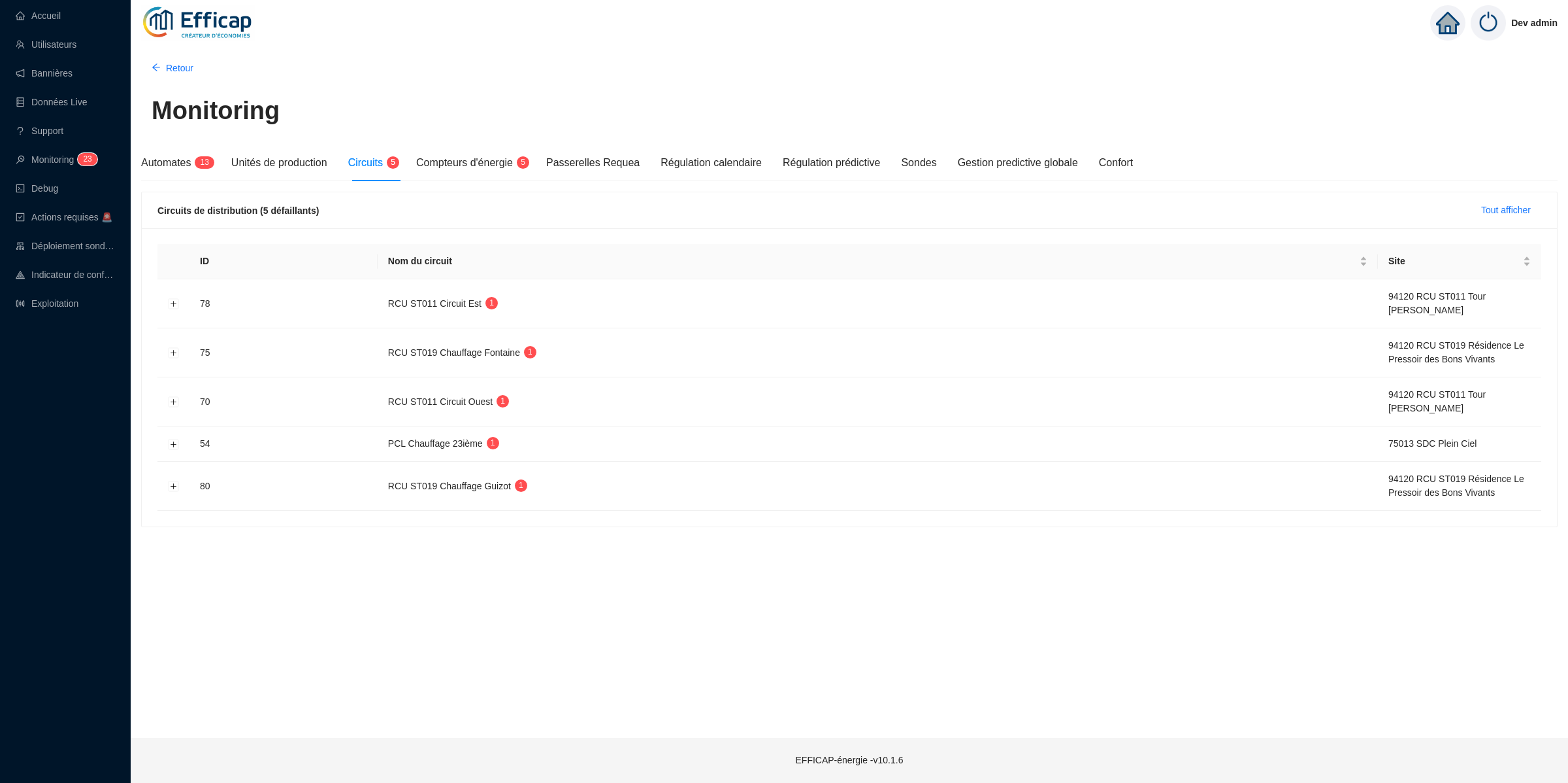
click at [1024, 354] on td "RCU ST019 Chauffage Fontaine 1" at bounding box center [877, 352] width 1000 height 49
click at [1518, 203] on span "Tout afficher" at bounding box center [1506, 210] width 50 height 14
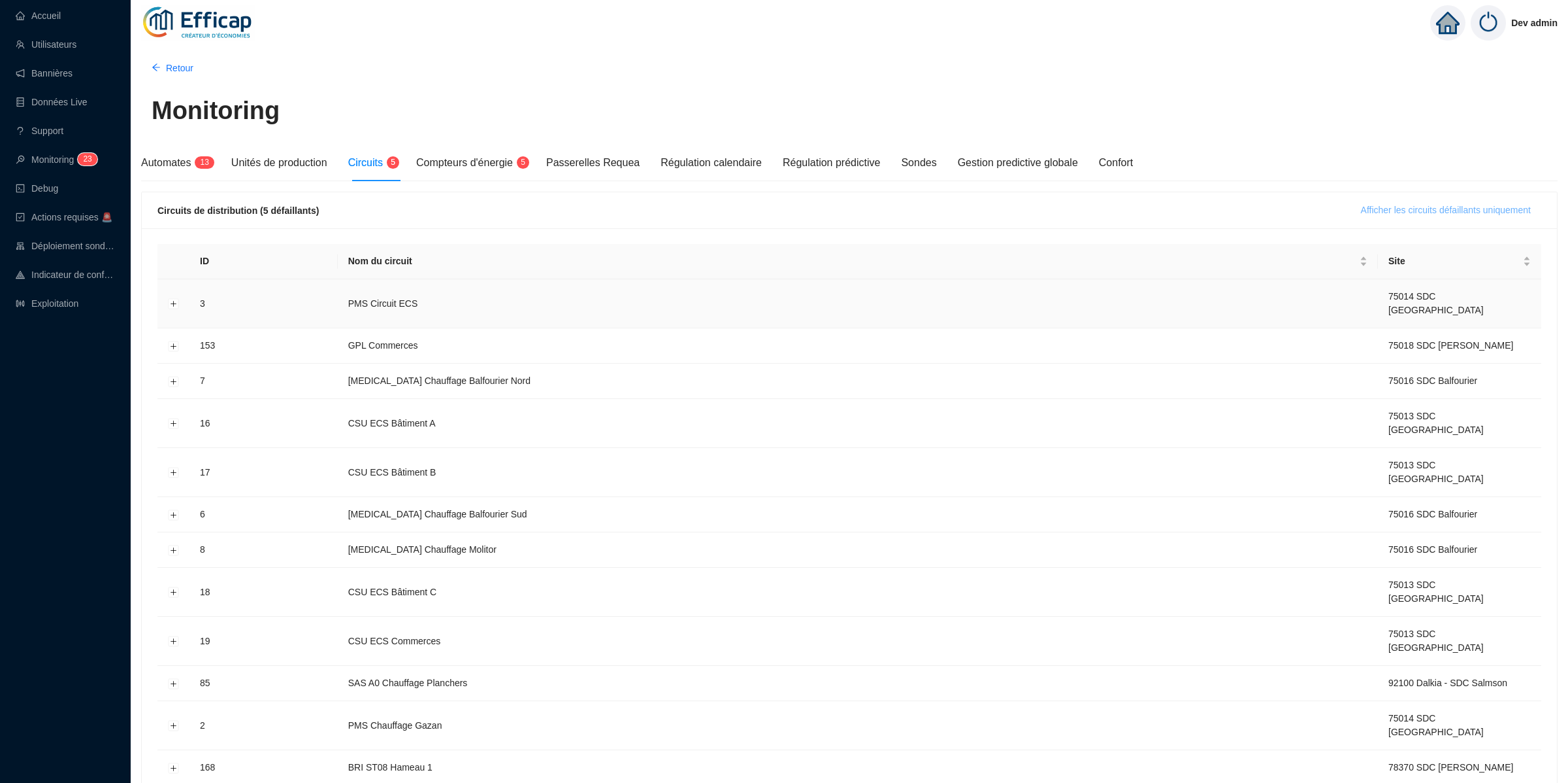
scroll to position [2865, 0]
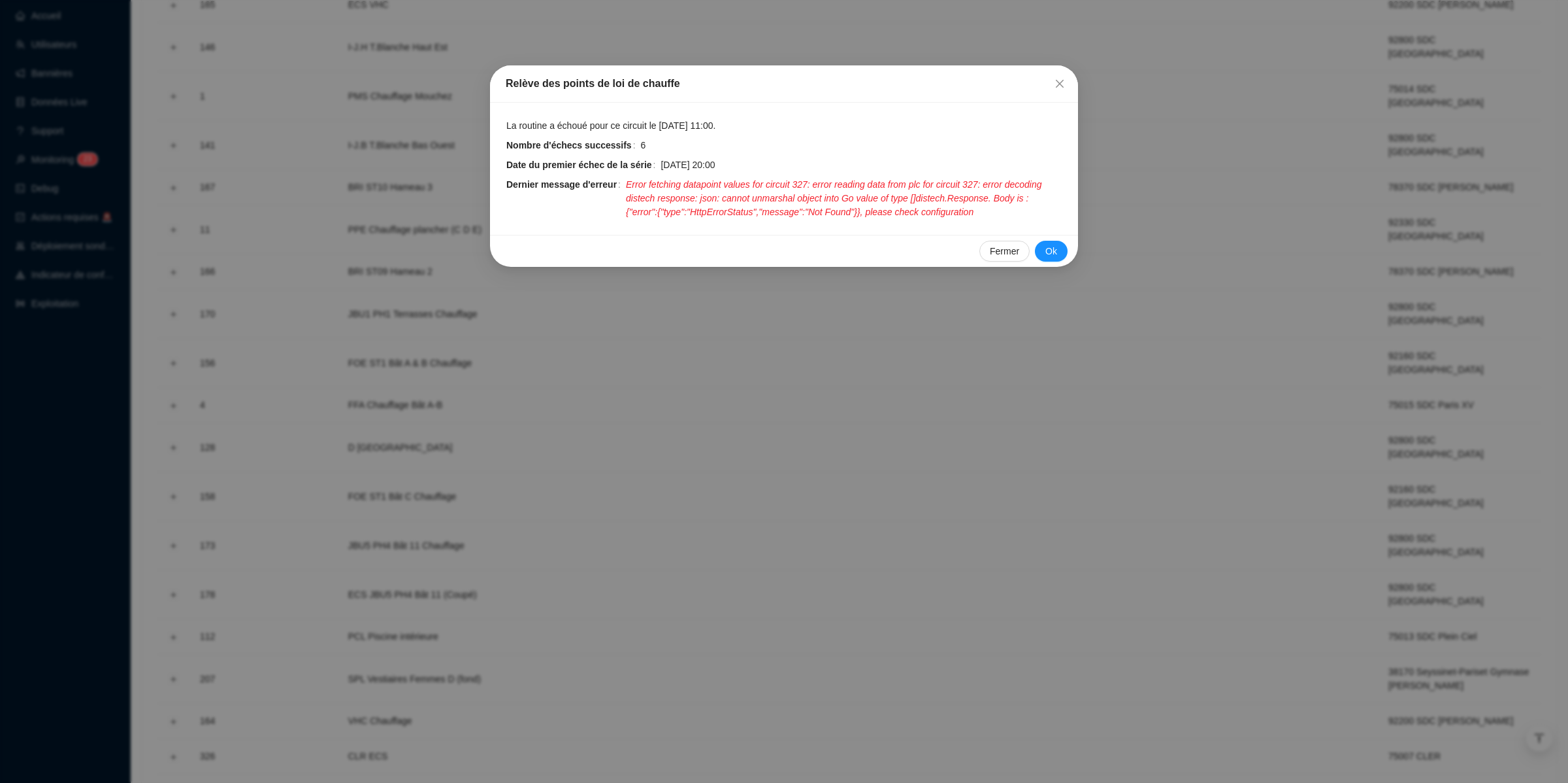
click at [970, 423] on div "Relève des points de loi de chauffe La routine a échoué pour ce circuit le 15 s…" at bounding box center [784, 392] width 1568 height 783
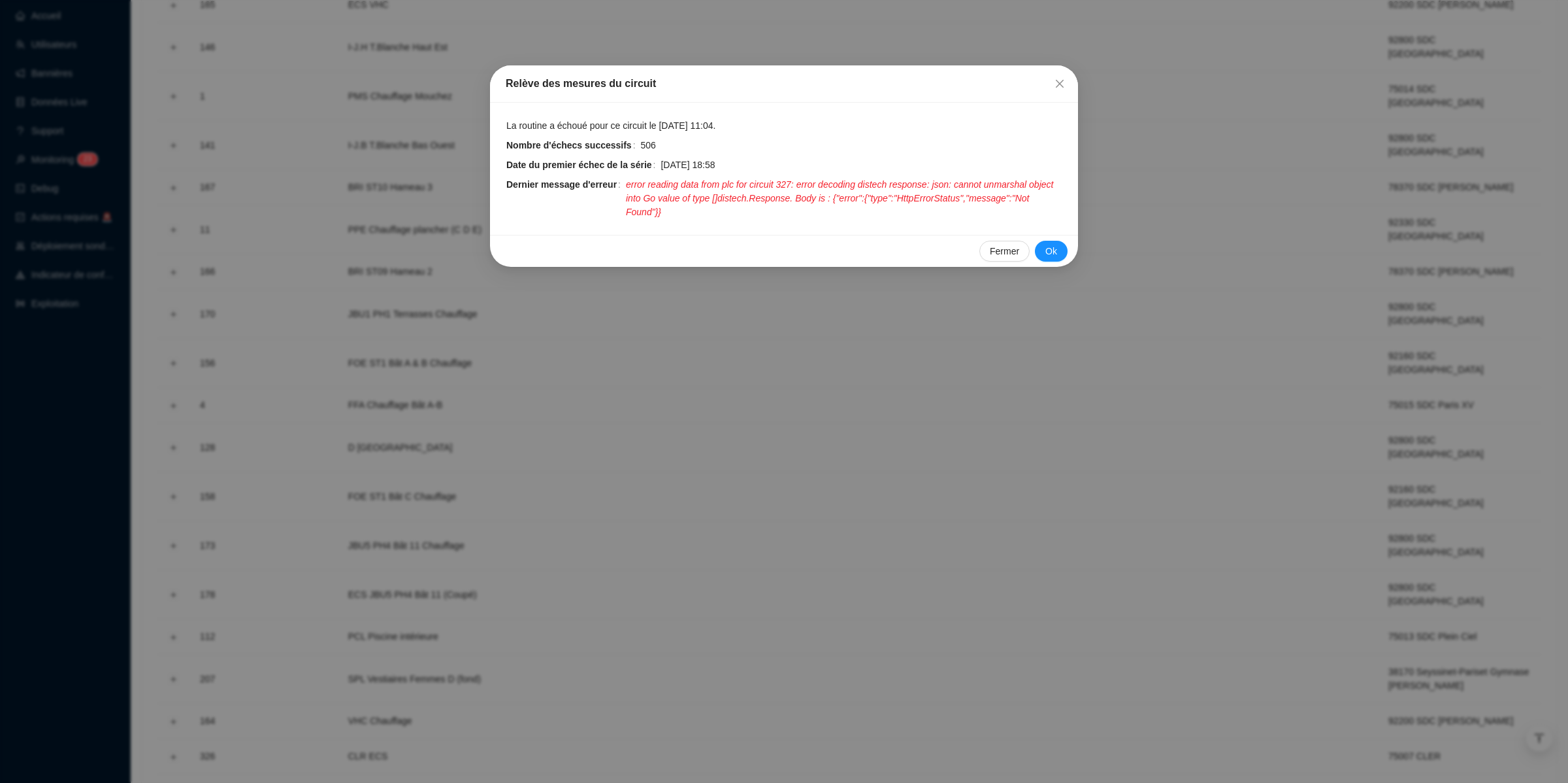
click at [1284, 572] on div "Relève des mesures du circuit La routine a échoué pour ce circuit le 15 sept. 2…" at bounding box center [784, 392] width 1568 height 783
